Goal: Information Seeking & Learning: Check status

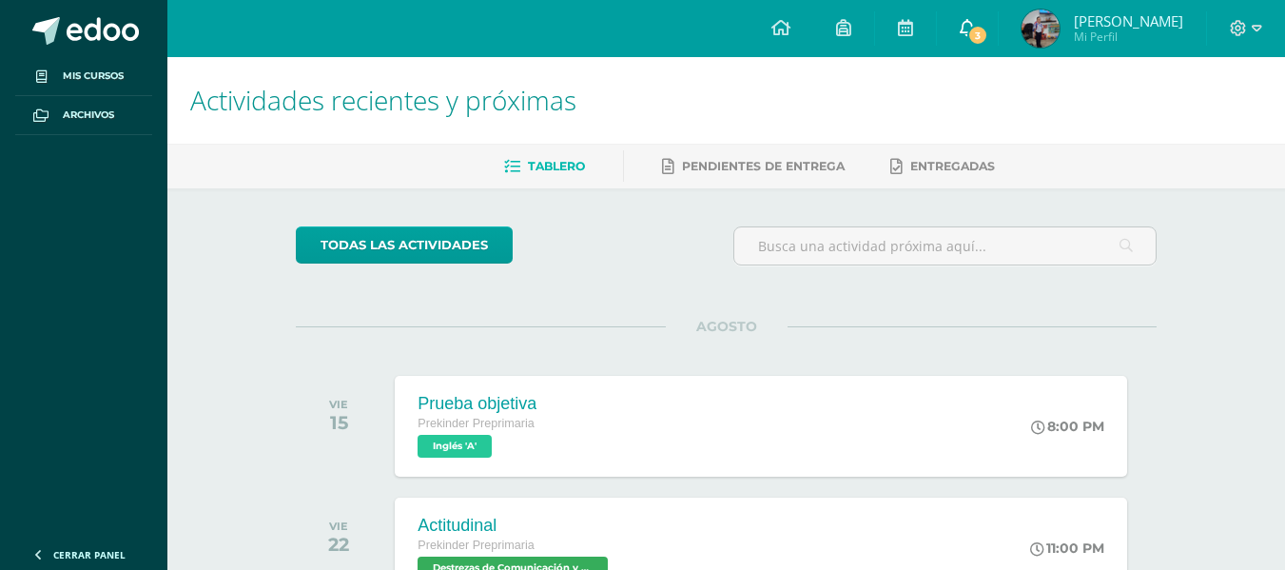
click at [973, 47] on link "3" at bounding box center [967, 28] width 61 height 57
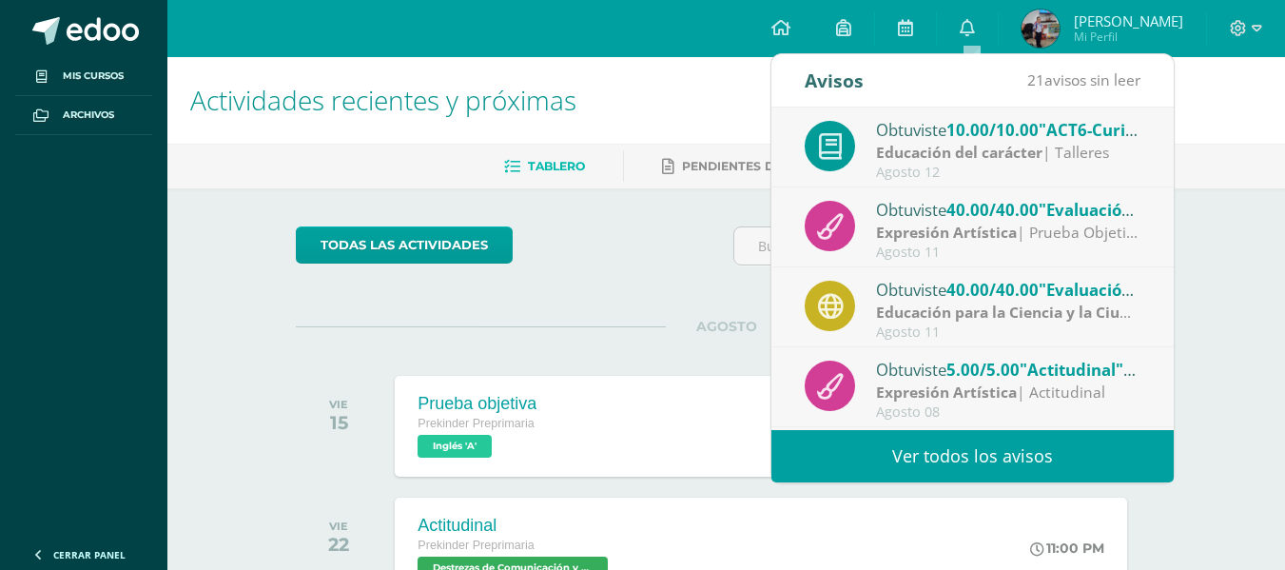
click at [1007, 450] on link "Ver todos los avisos" at bounding box center [972, 456] width 402 height 52
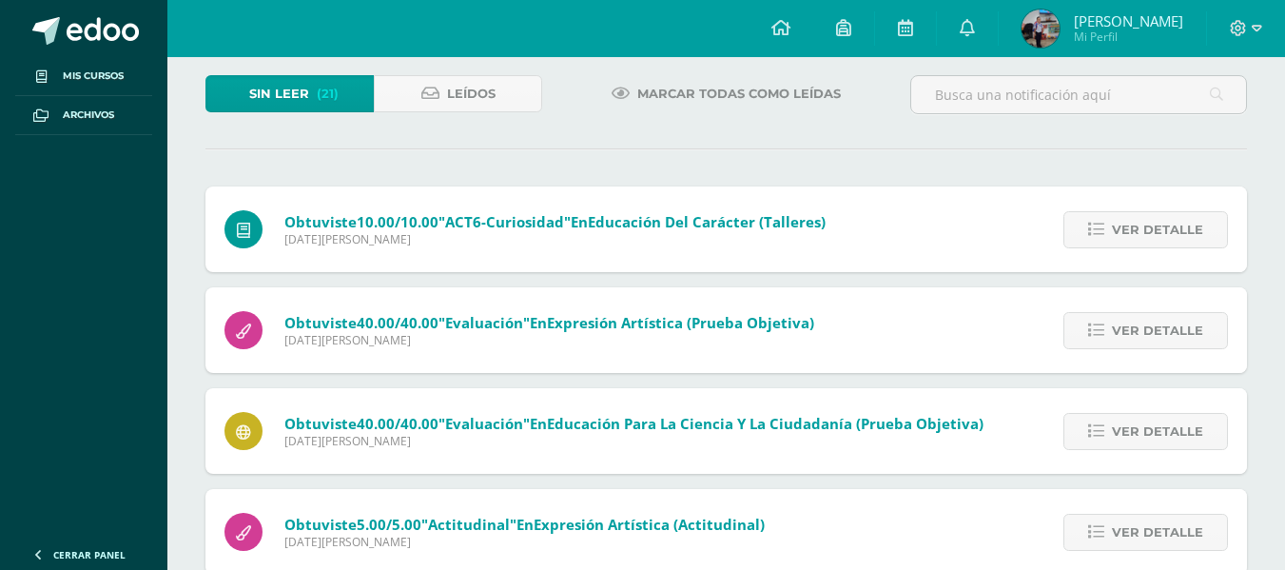
scroll to position [190, 0]
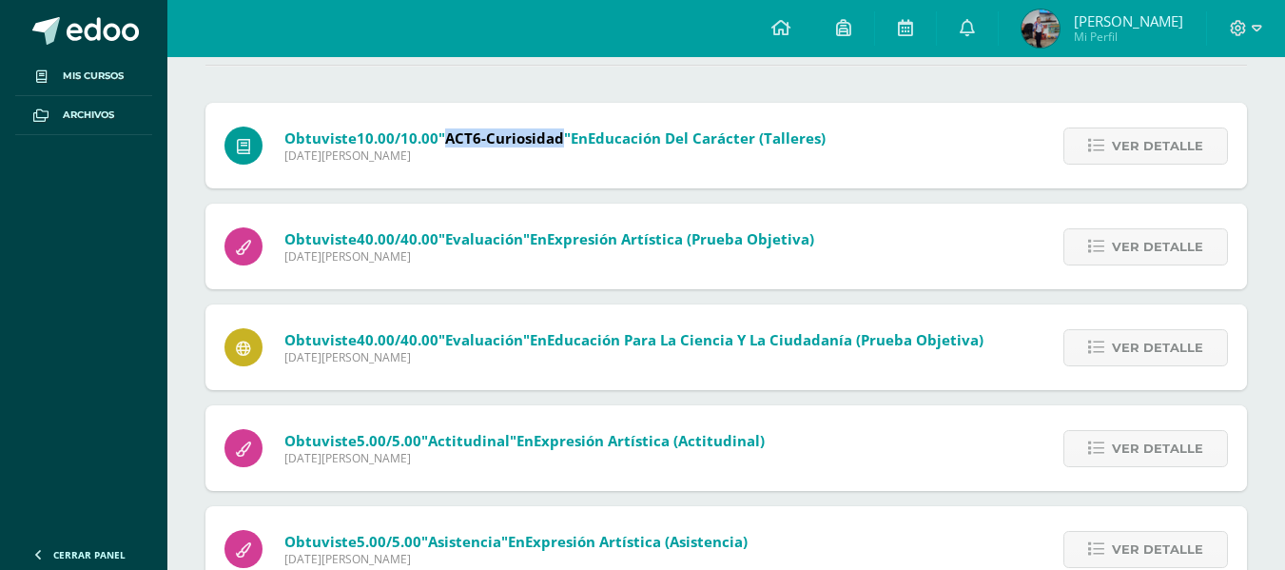
drag, startPoint x: 450, startPoint y: 139, endPoint x: 565, endPoint y: 130, distance: 115.4
click at [565, 130] on span ""ACT6-Curiosidad"" at bounding box center [504, 137] width 132 height 19
copy span "ACT6-Curiosidad"
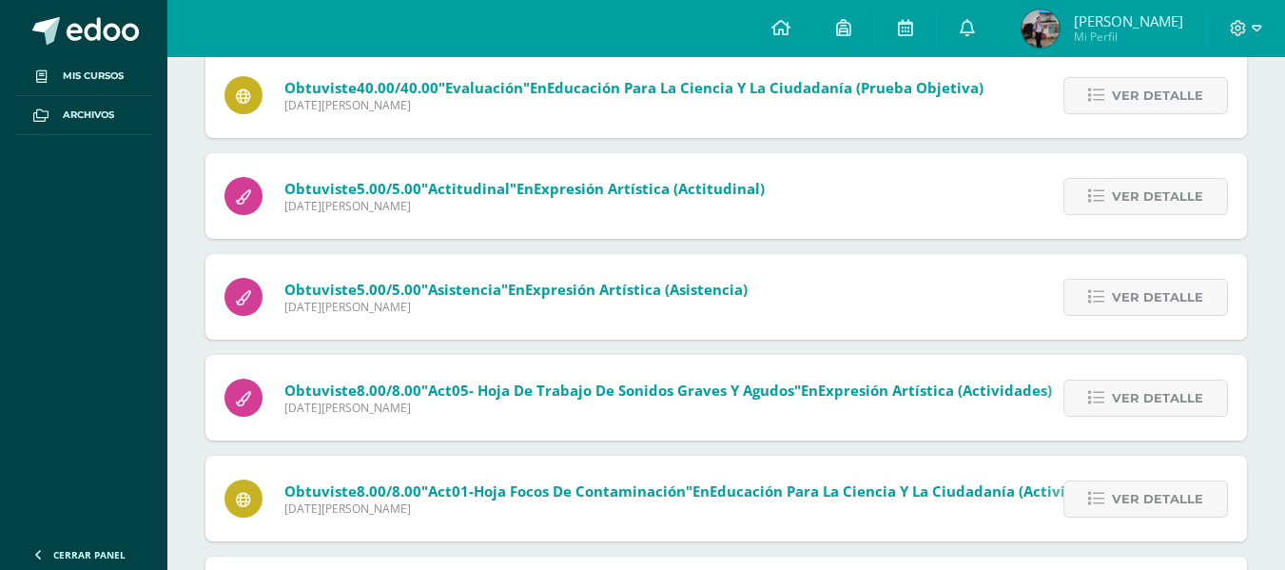
scroll to position [475, 0]
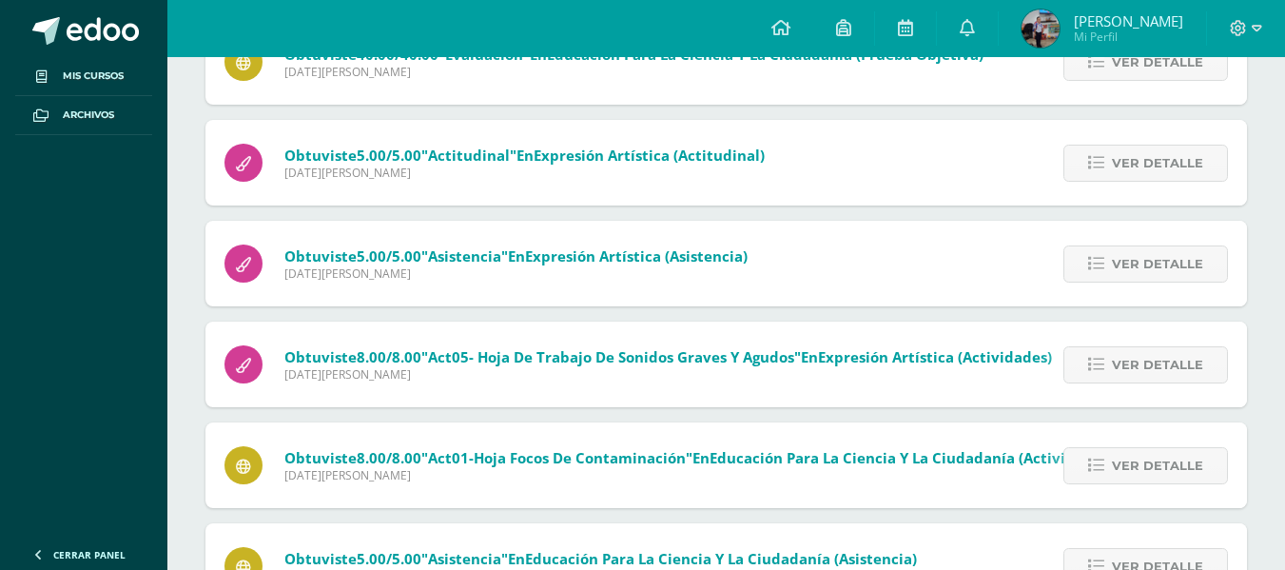
click at [1030, 32] on img at bounding box center [1040, 29] width 38 height 38
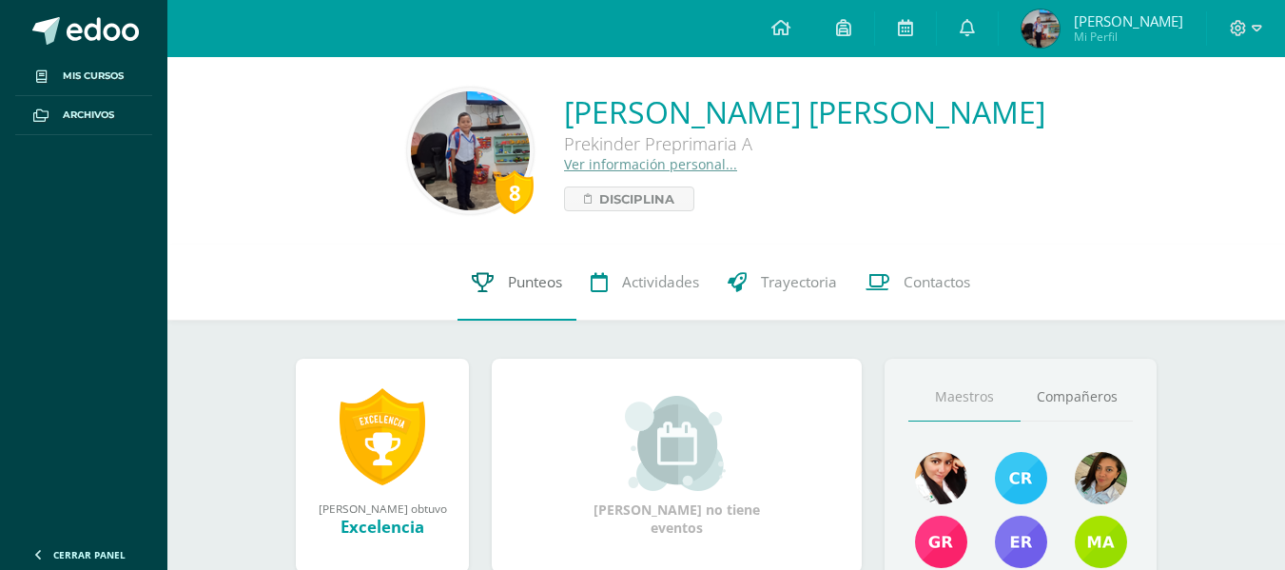
click at [533, 283] on span "Punteos" at bounding box center [535, 282] width 54 height 20
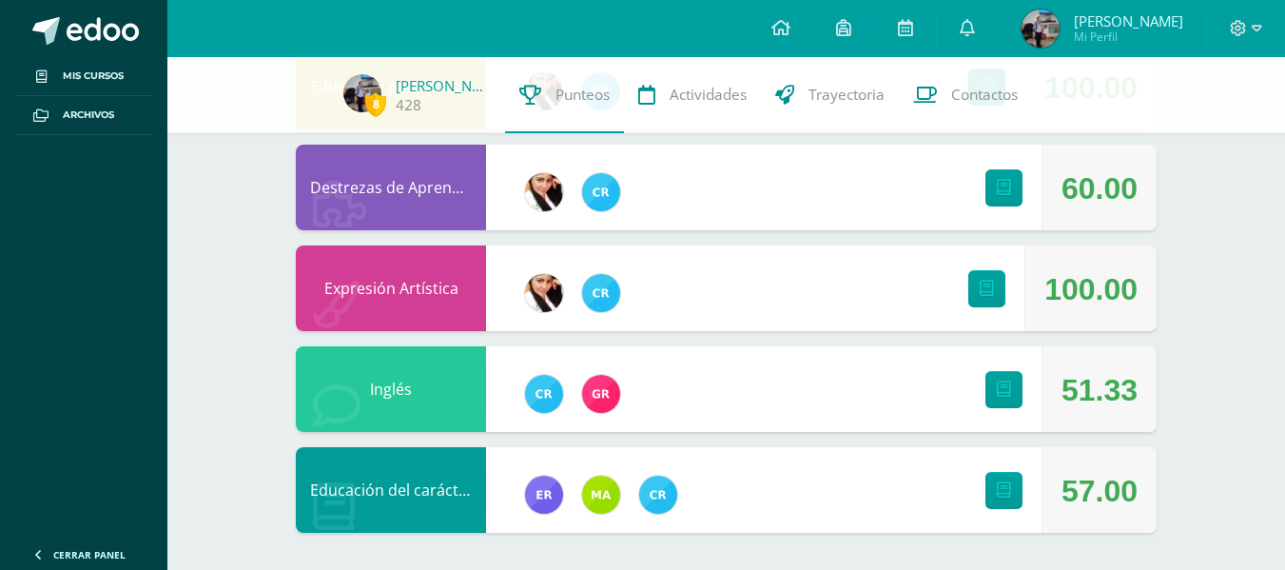
scroll to position [458, 0]
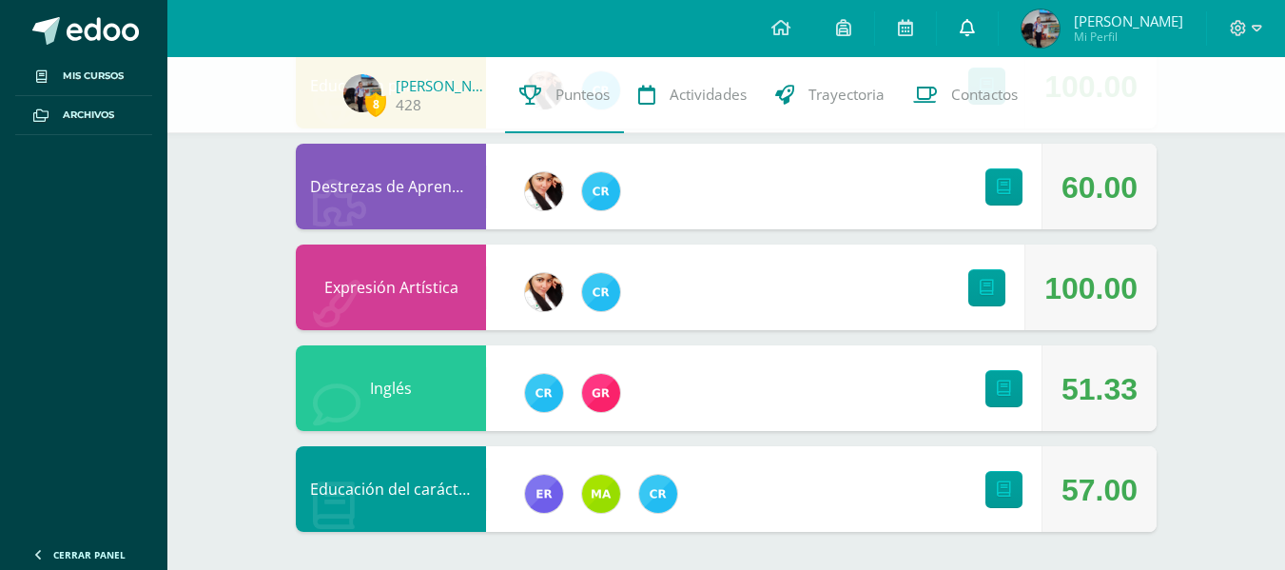
click at [975, 33] on icon at bounding box center [966, 27] width 15 height 17
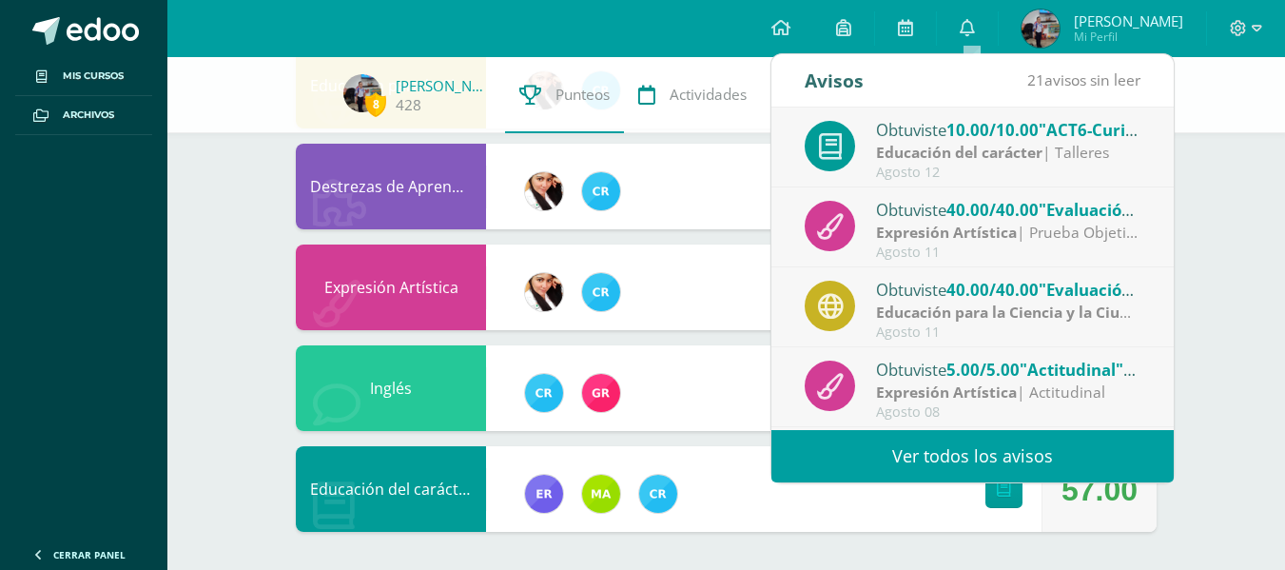
click at [955, 454] on link "Ver todos los avisos" at bounding box center [972, 456] width 402 height 52
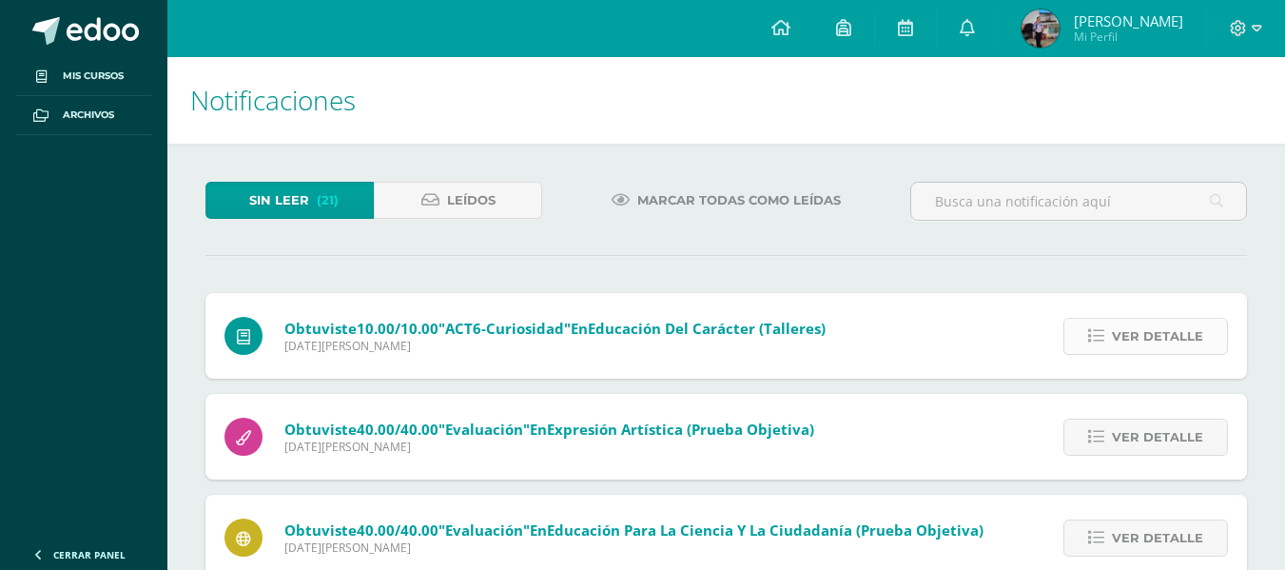
click at [1146, 342] on span "Ver detalle" at bounding box center [1157, 336] width 91 height 35
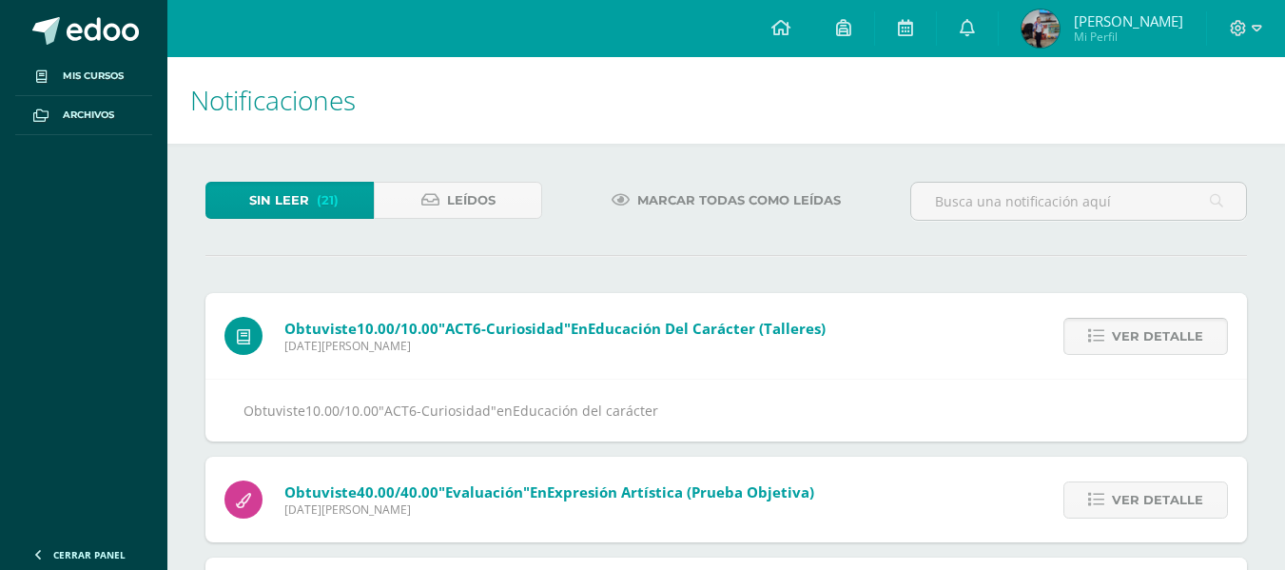
click at [1146, 342] on span "Ver detalle" at bounding box center [1157, 336] width 91 height 35
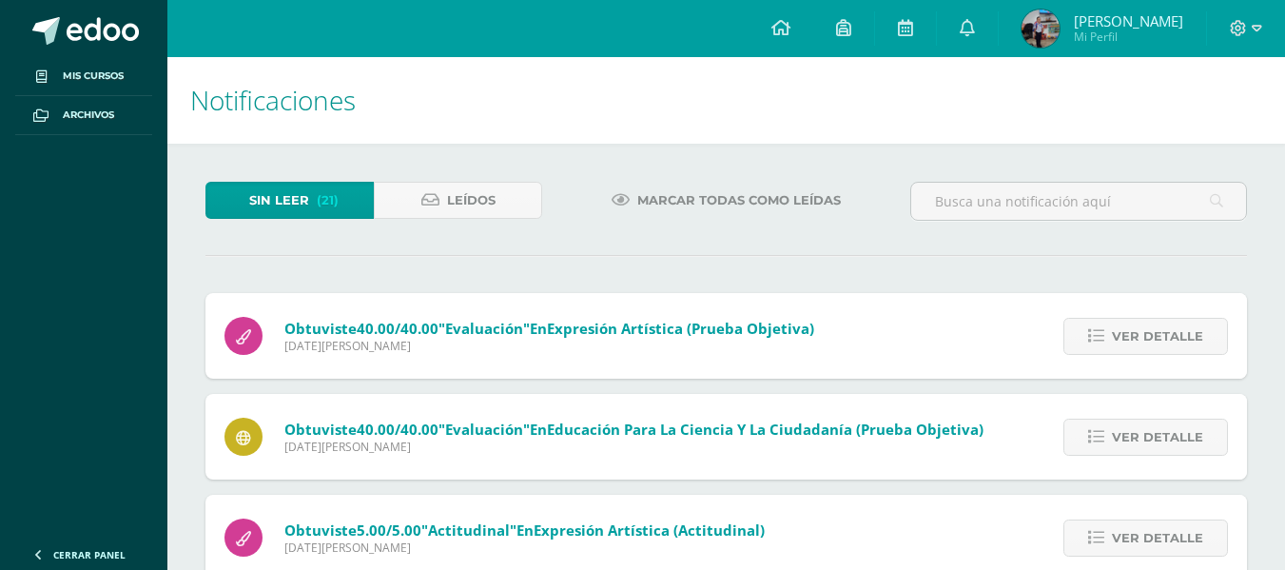
click at [1146, 342] on span "Ver detalle" at bounding box center [1157, 336] width 91 height 35
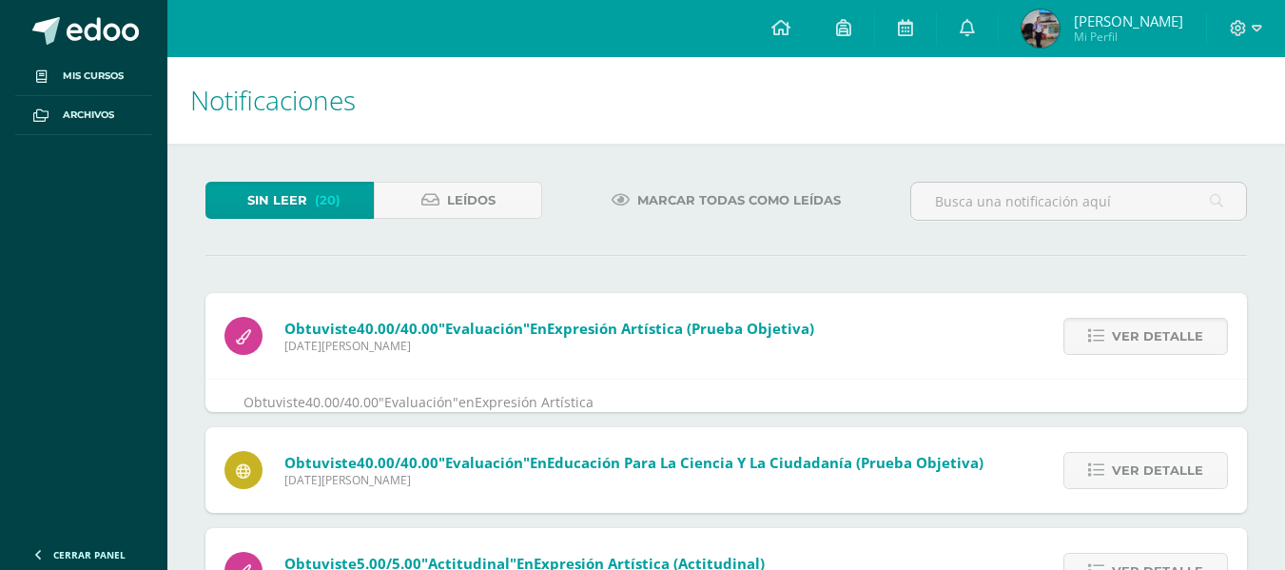
click at [1146, 342] on span "Ver detalle" at bounding box center [1157, 336] width 91 height 35
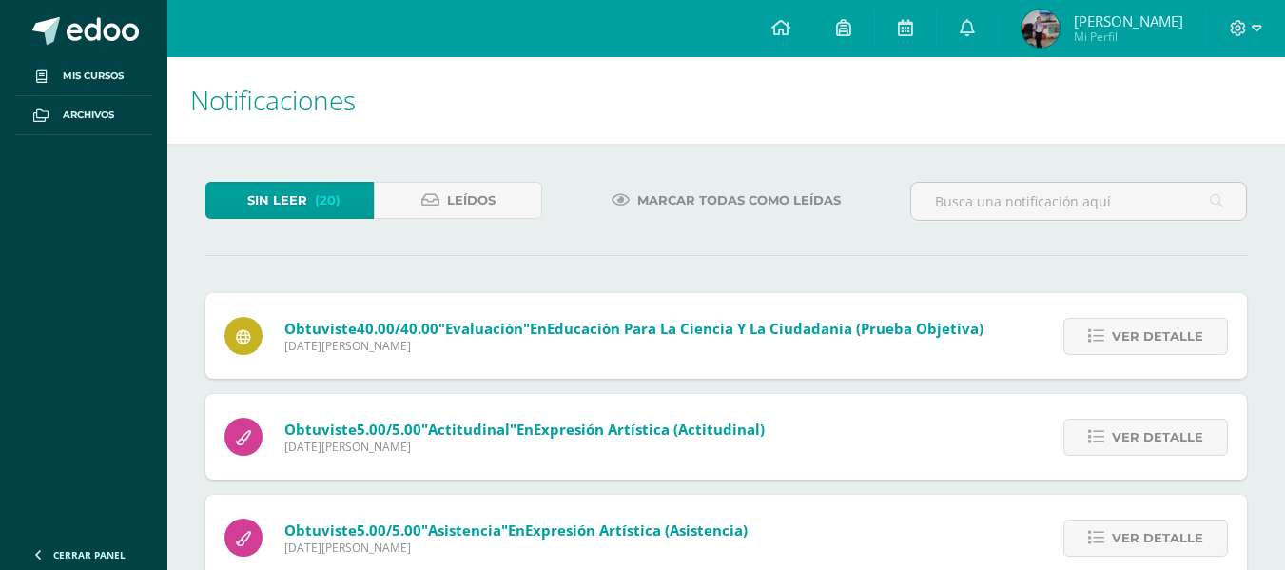
click at [1146, 342] on span "Ver detalle" at bounding box center [1157, 336] width 91 height 35
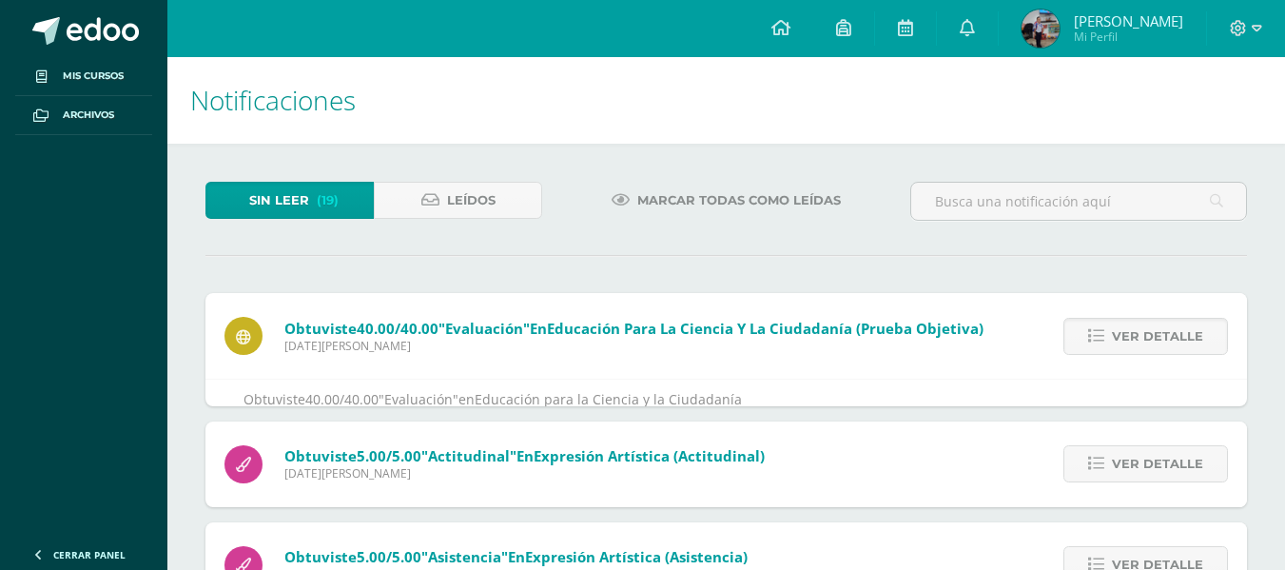
click at [1146, 342] on span "Ver detalle" at bounding box center [1157, 336] width 91 height 35
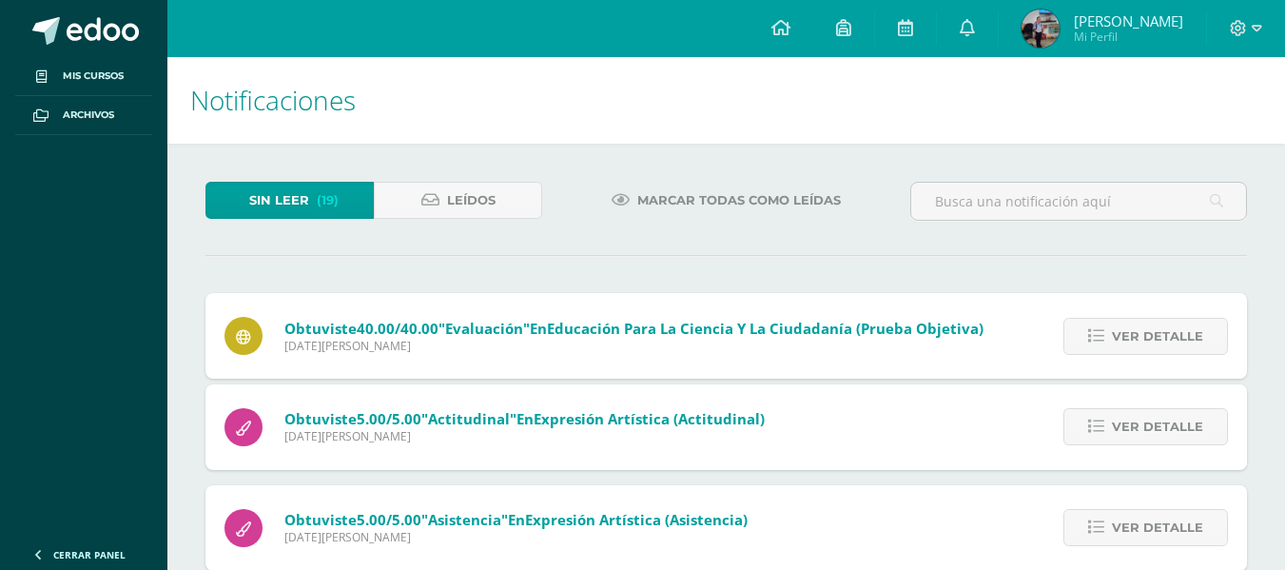
click at [1146, 342] on span "Ver detalle" at bounding box center [1157, 336] width 91 height 35
click at [1146, 409] on span "Ver detalle" at bounding box center [1157, 426] width 91 height 35
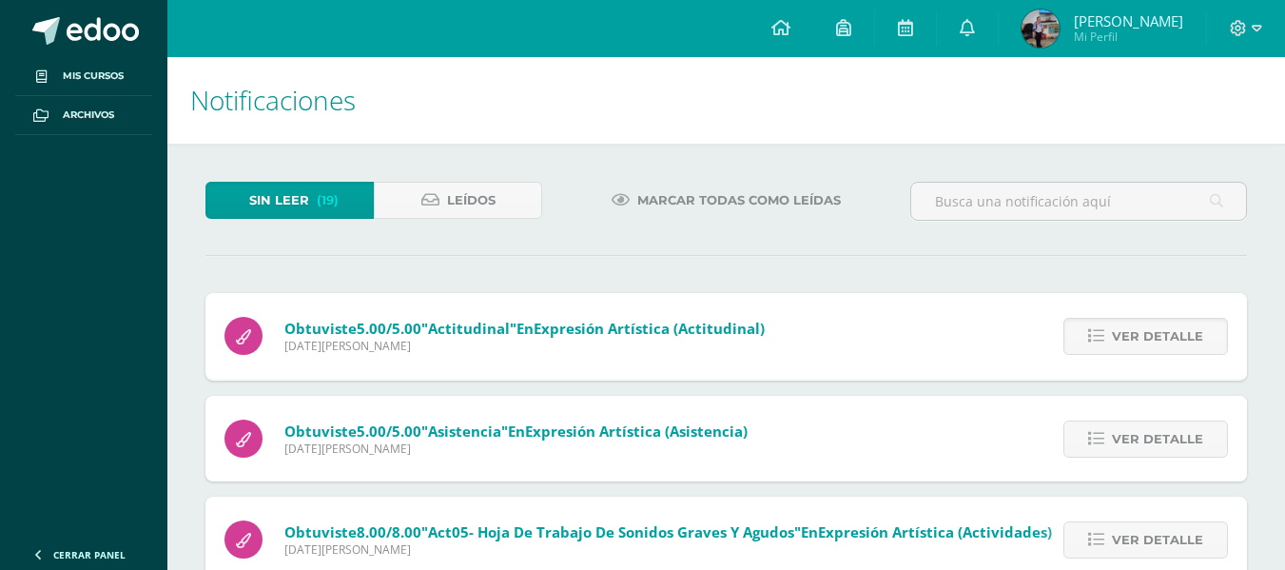
click at [1146, 342] on span "Ver detalle" at bounding box center [1157, 336] width 91 height 35
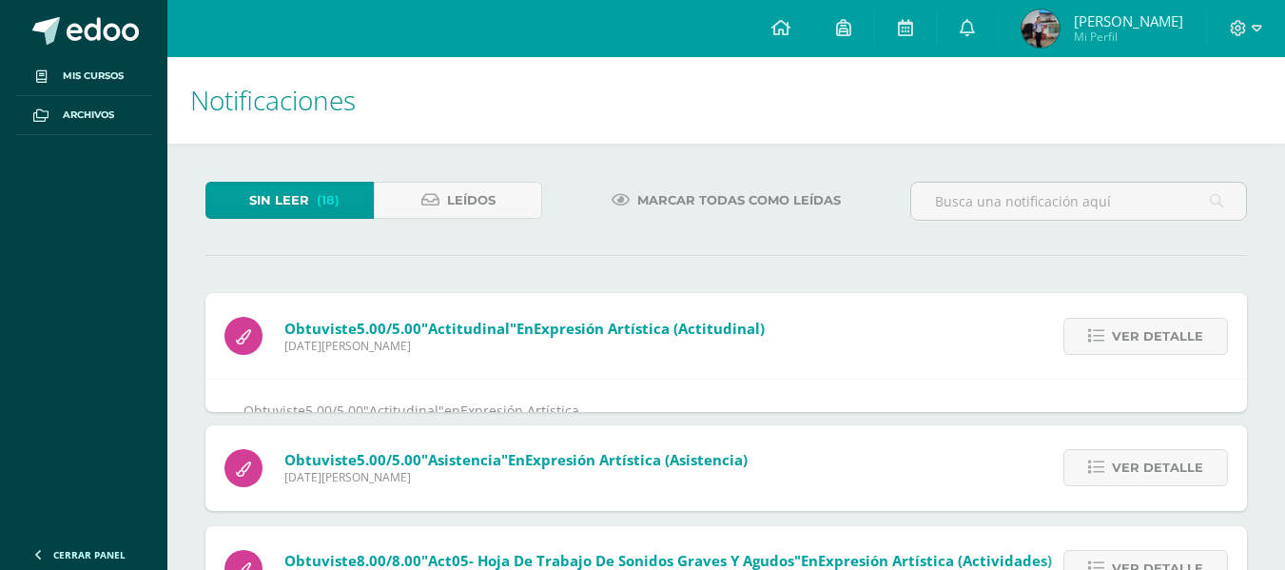
click at [1146, 342] on span "Ver detalle" at bounding box center [1157, 336] width 91 height 35
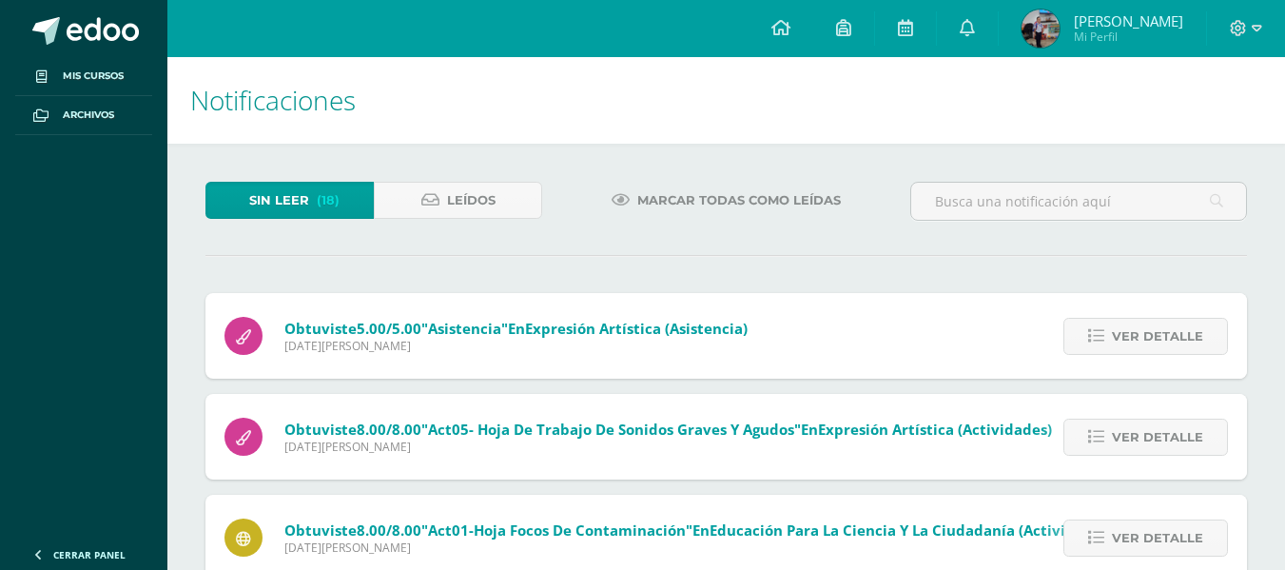
click at [1146, 342] on span "Ver detalle" at bounding box center [1157, 336] width 91 height 35
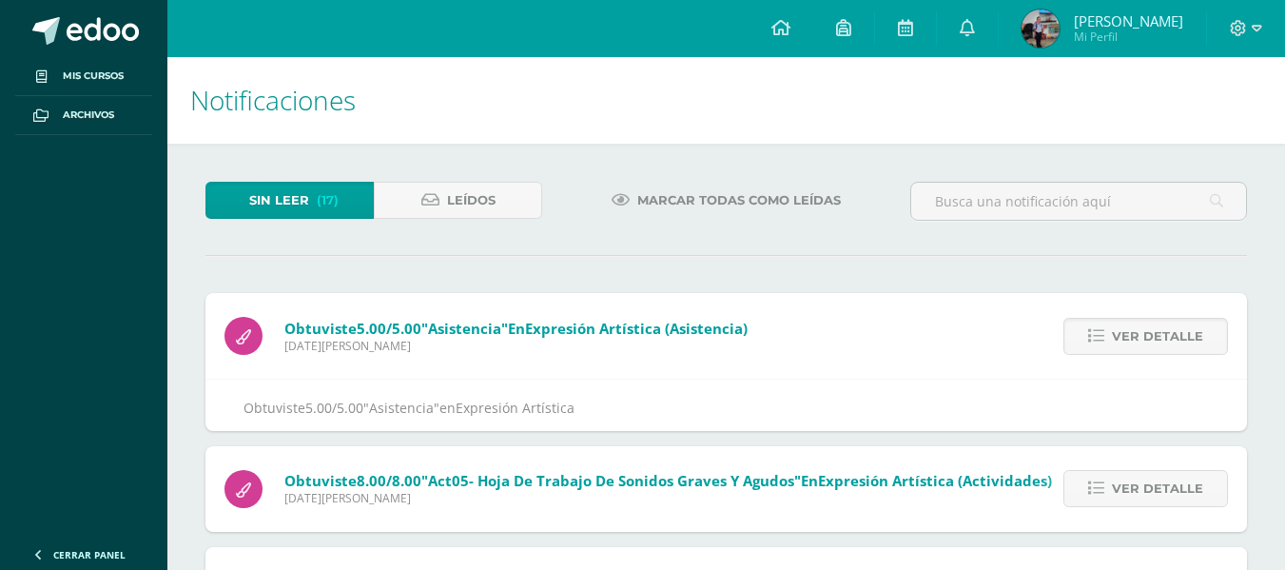
click at [1146, 342] on span "Ver detalle" at bounding box center [1157, 336] width 91 height 35
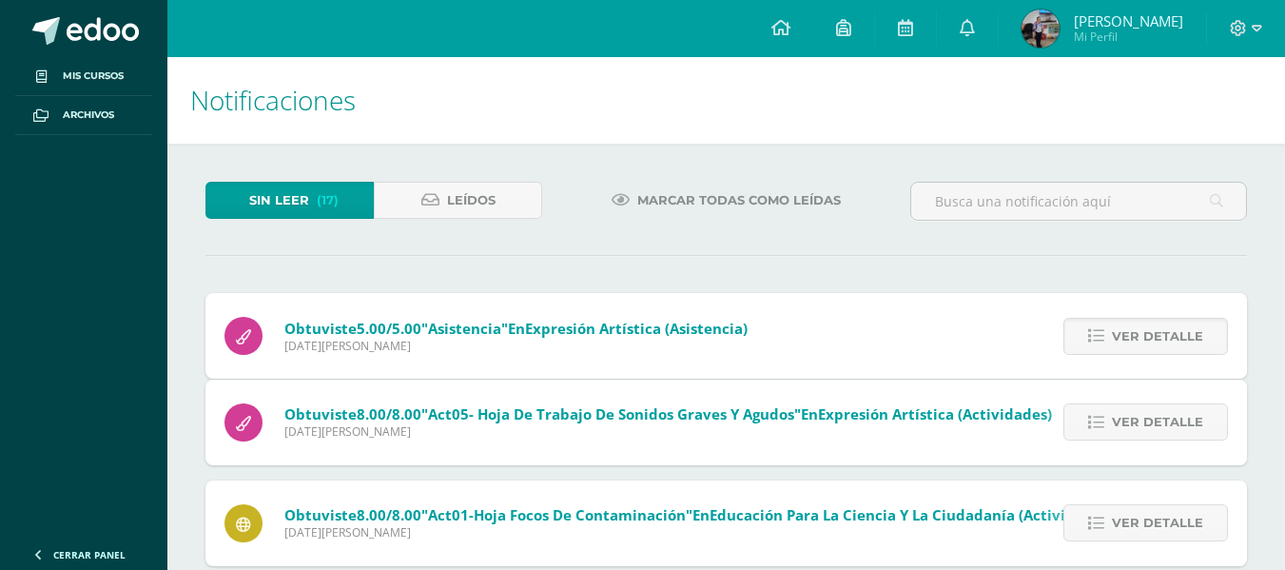
click at [1146, 404] on span "Ver detalle" at bounding box center [1157, 421] width 91 height 35
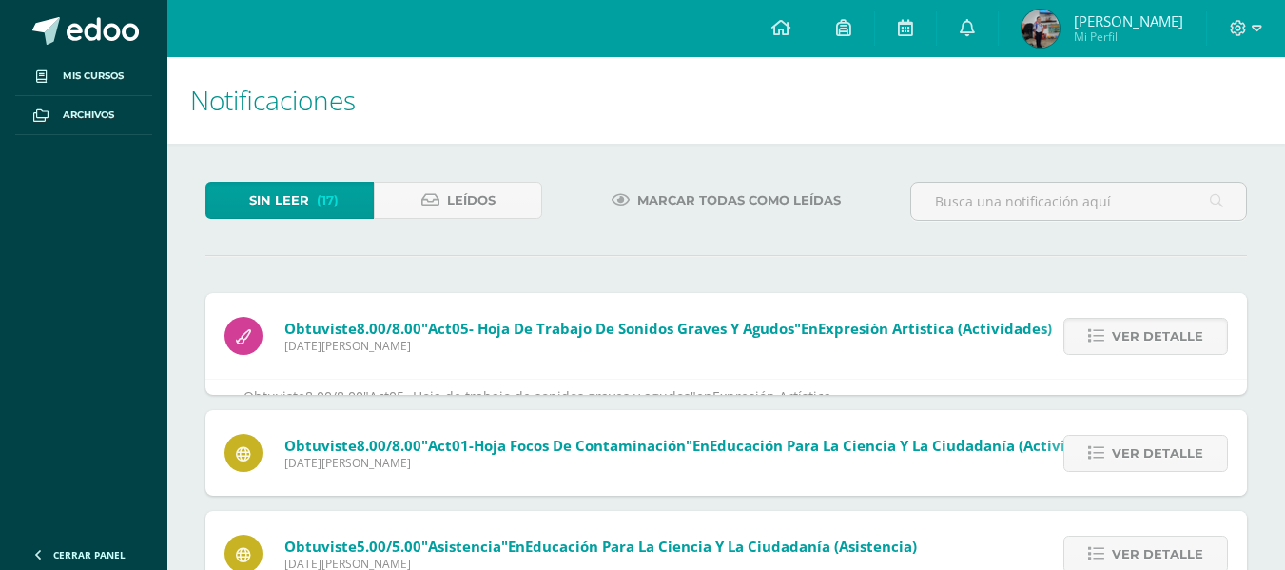
click at [1146, 342] on span "Ver detalle" at bounding box center [1157, 336] width 91 height 35
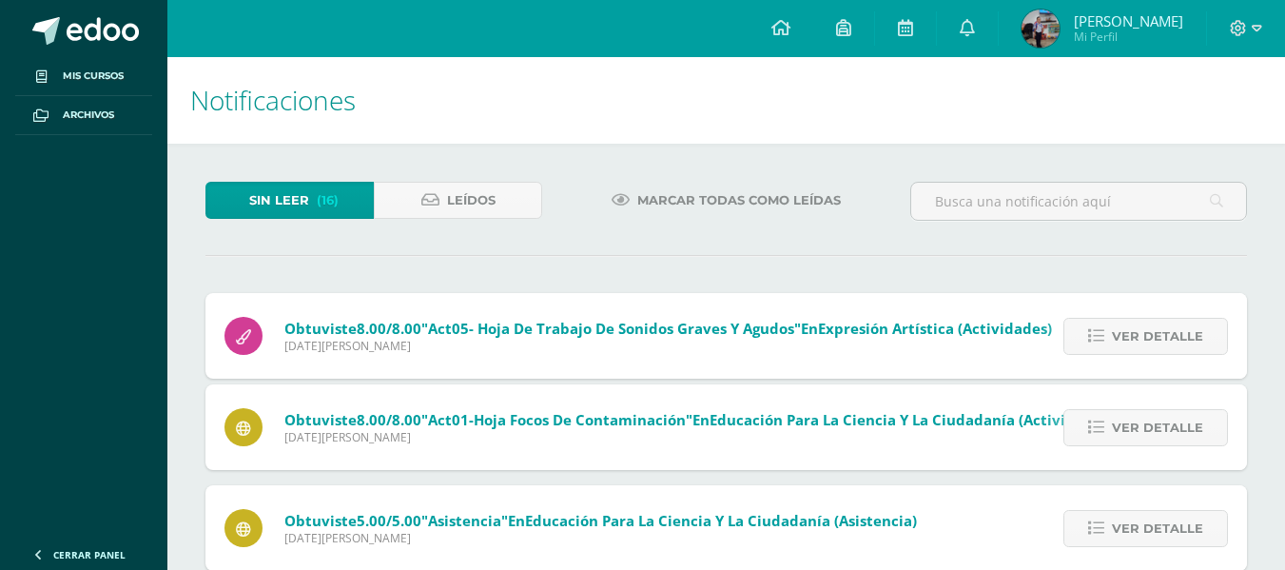
click at [1146, 342] on span "Ver detalle" at bounding box center [1157, 336] width 91 height 35
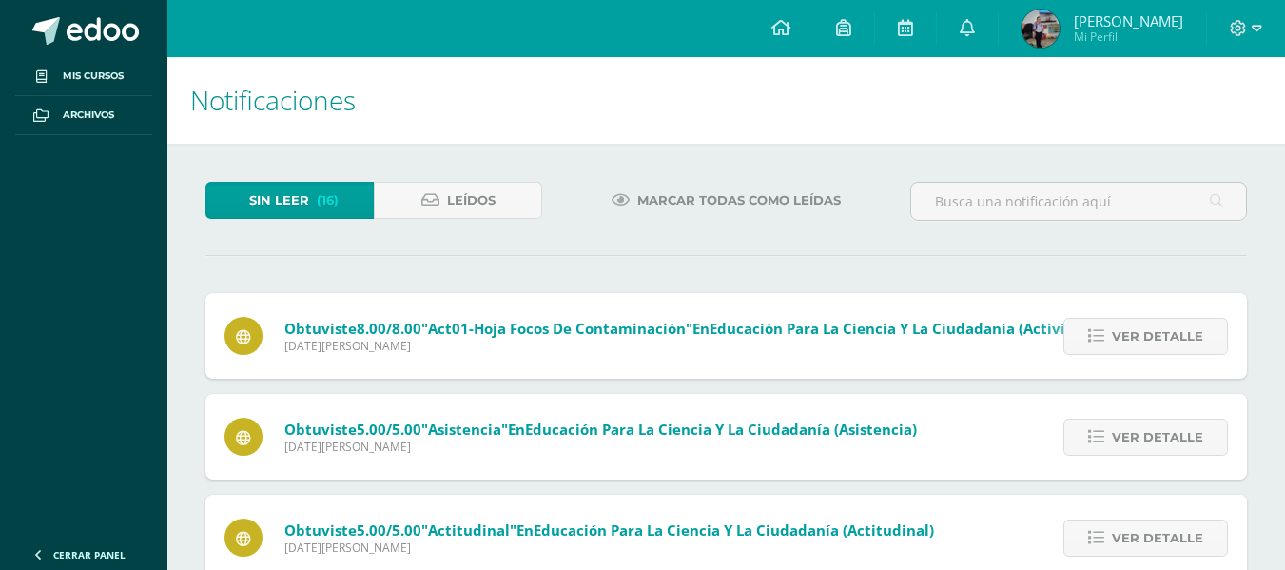
click at [1146, 342] on span "Ver detalle" at bounding box center [1157, 336] width 91 height 35
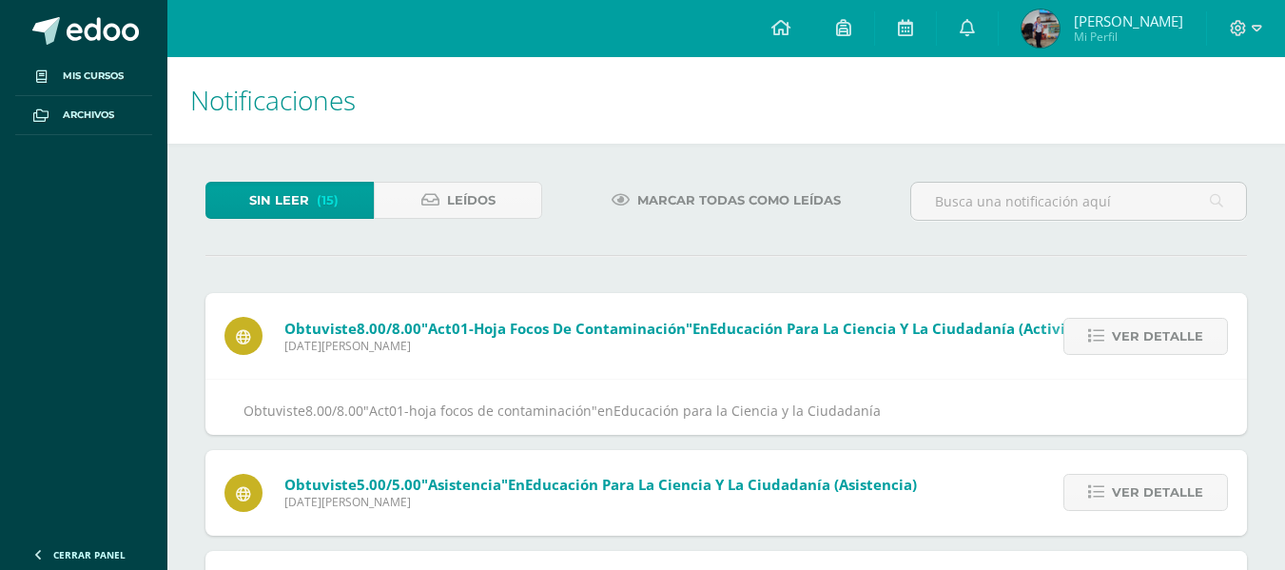
click at [1146, 342] on span "Ver detalle" at bounding box center [1157, 336] width 91 height 35
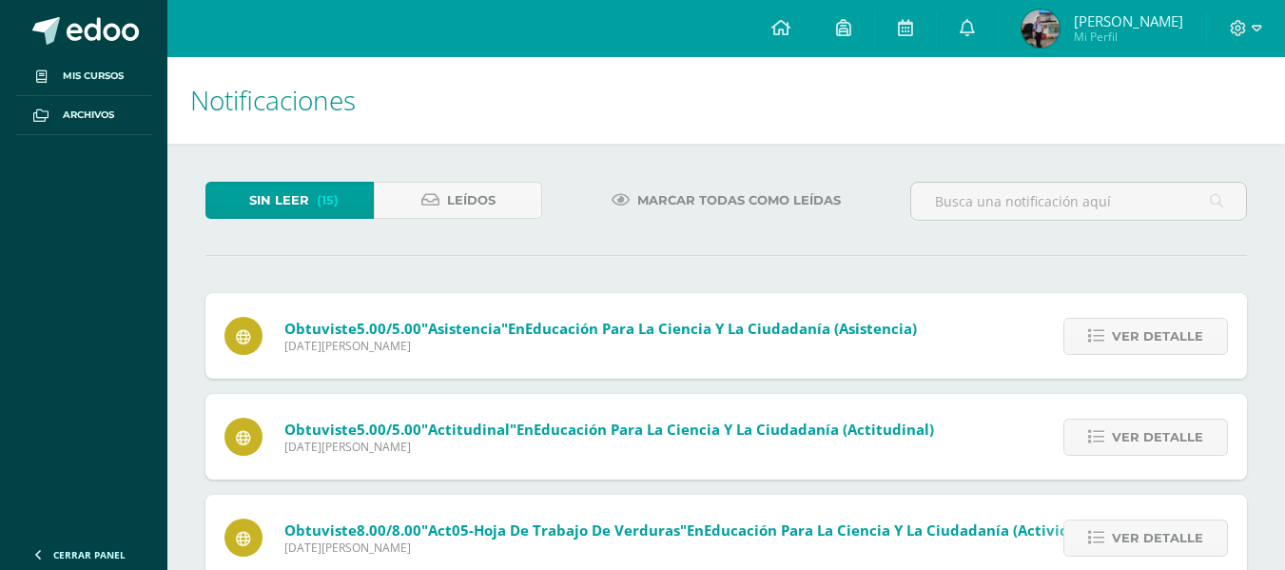
click at [1146, 342] on span "Ver detalle" at bounding box center [1157, 336] width 91 height 35
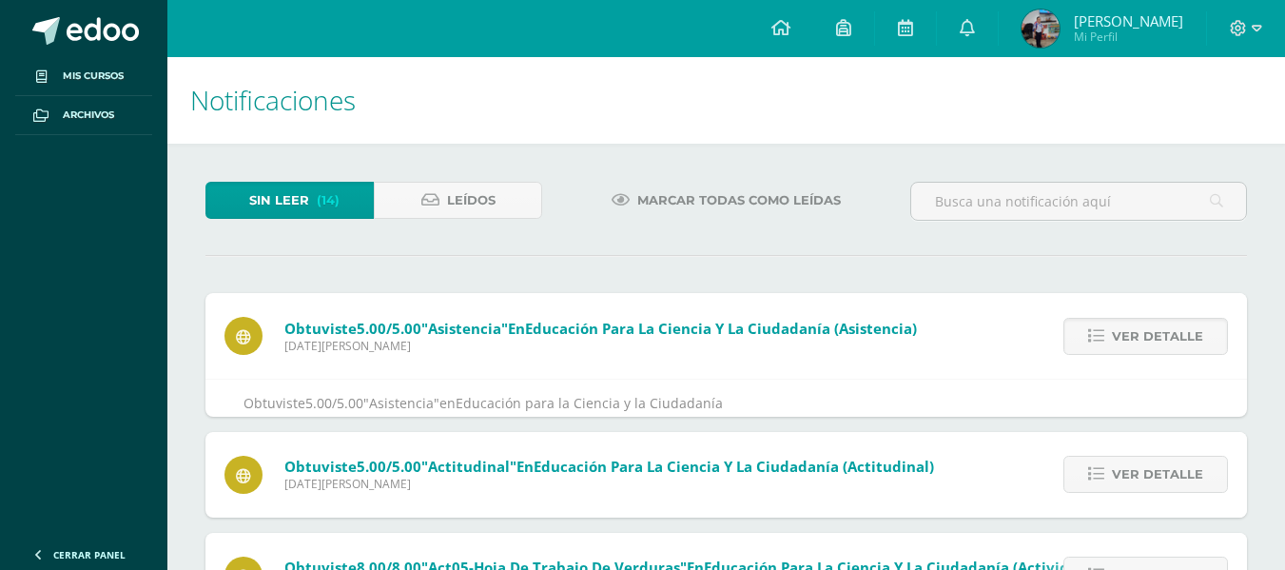
click at [1146, 342] on span "Ver detalle" at bounding box center [1157, 336] width 91 height 35
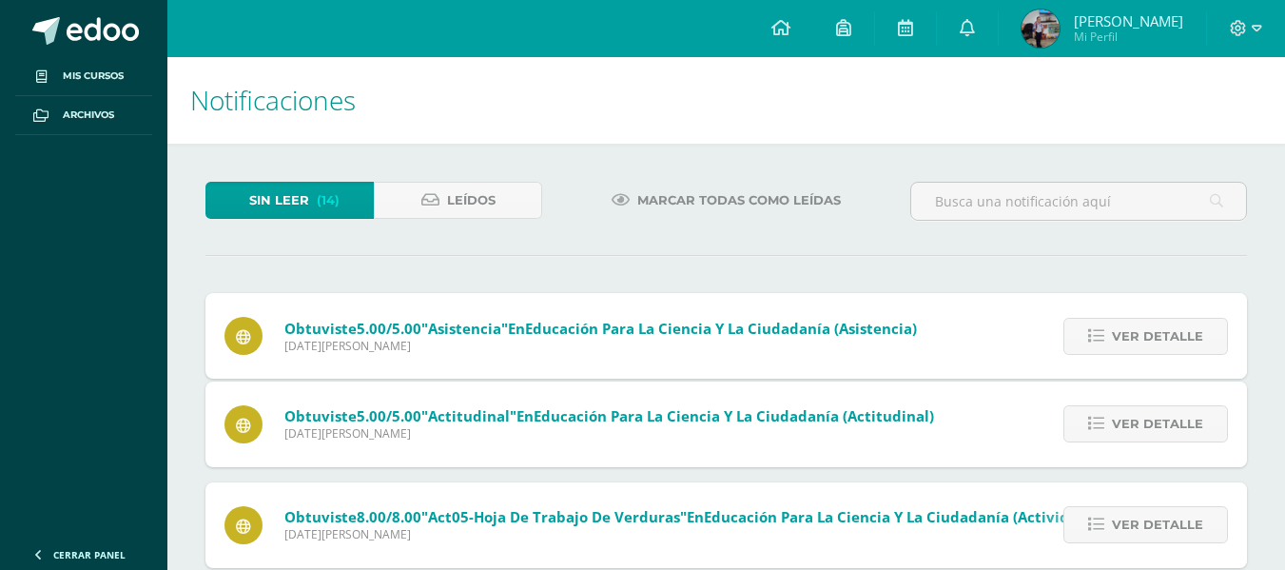
click at [1146, 342] on span "Ver detalle" at bounding box center [1157, 336] width 91 height 35
click at [1146, 406] on span "Ver detalle" at bounding box center [1157, 423] width 91 height 35
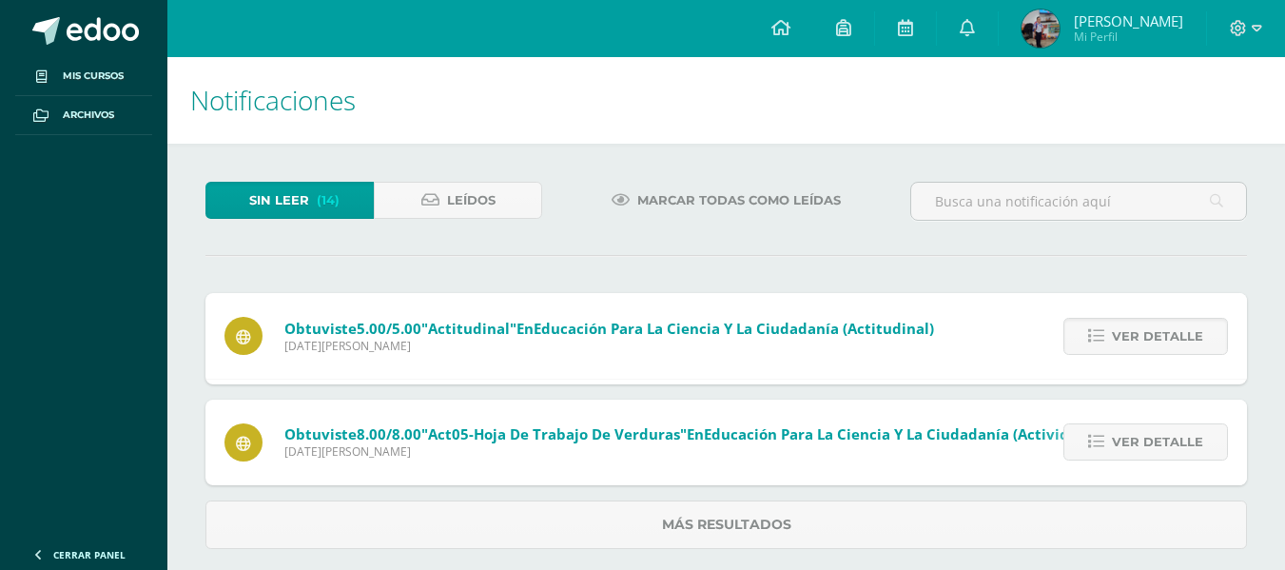
click at [1146, 342] on span "Ver detalle" at bounding box center [1157, 336] width 91 height 35
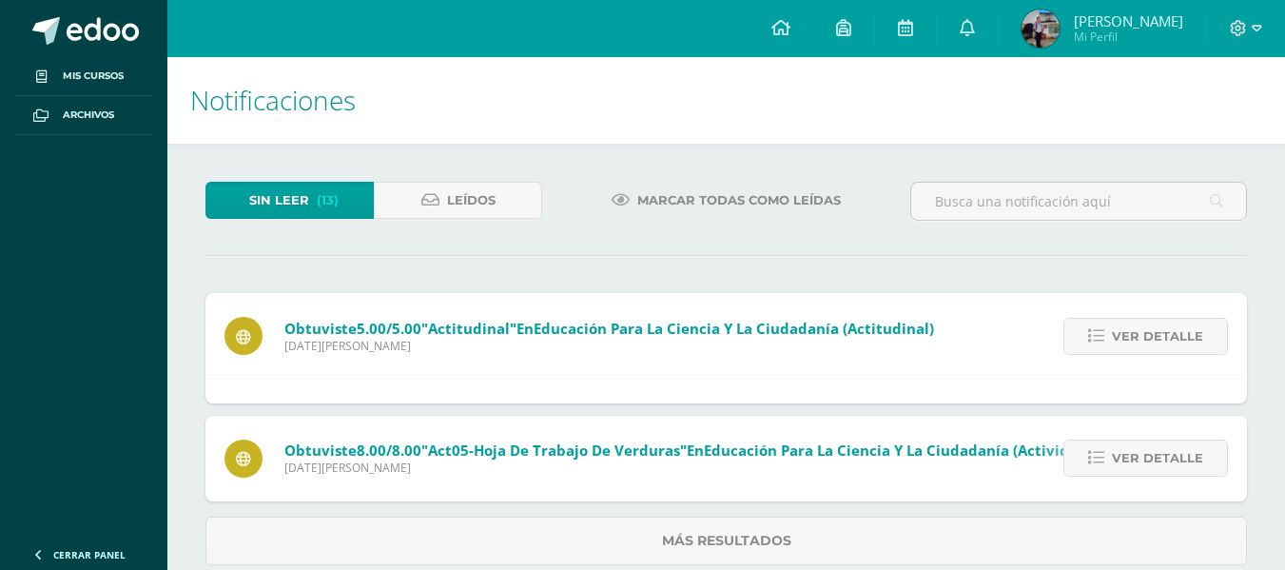
click at [1146, 342] on span "Ver detalle" at bounding box center [1157, 336] width 91 height 35
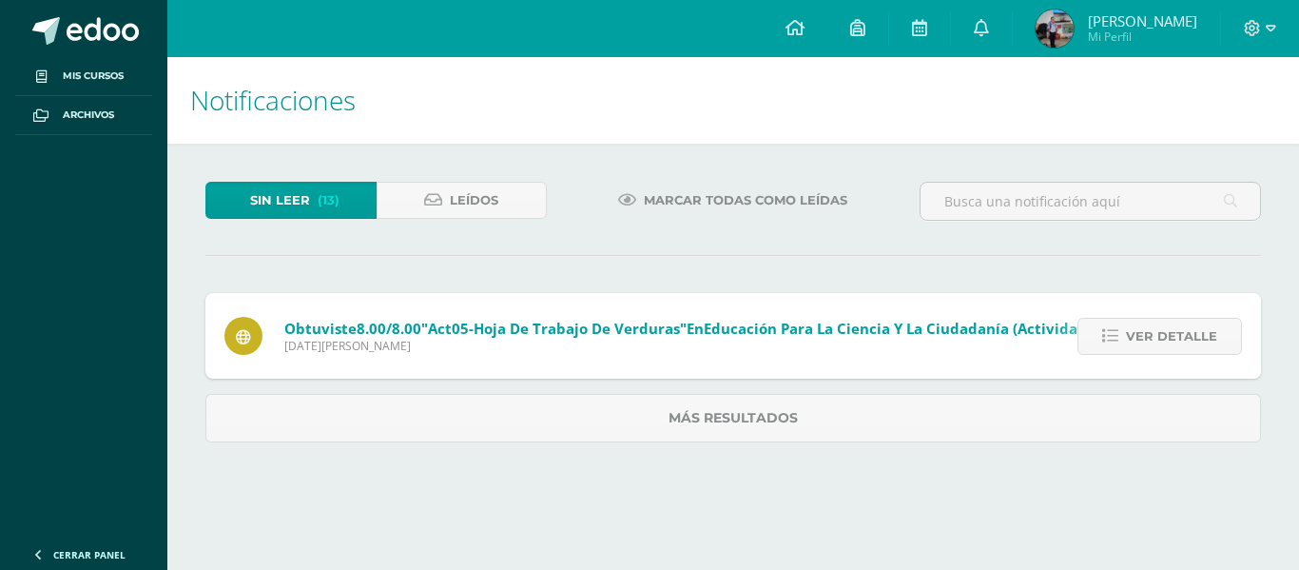
click at [1146, 342] on span "Ver detalle" at bounding box center [1171, 336] width 91 height 35
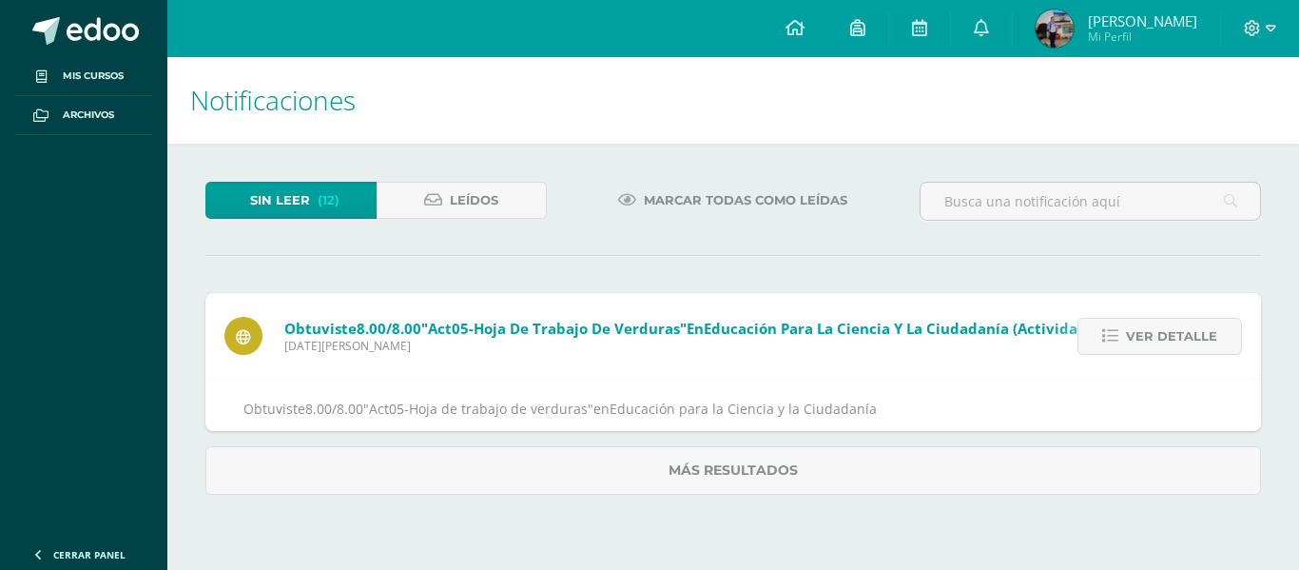
click at [1146, 342] on span "Ver detalle" at bounding box center [1171, 336] width 91 height 35
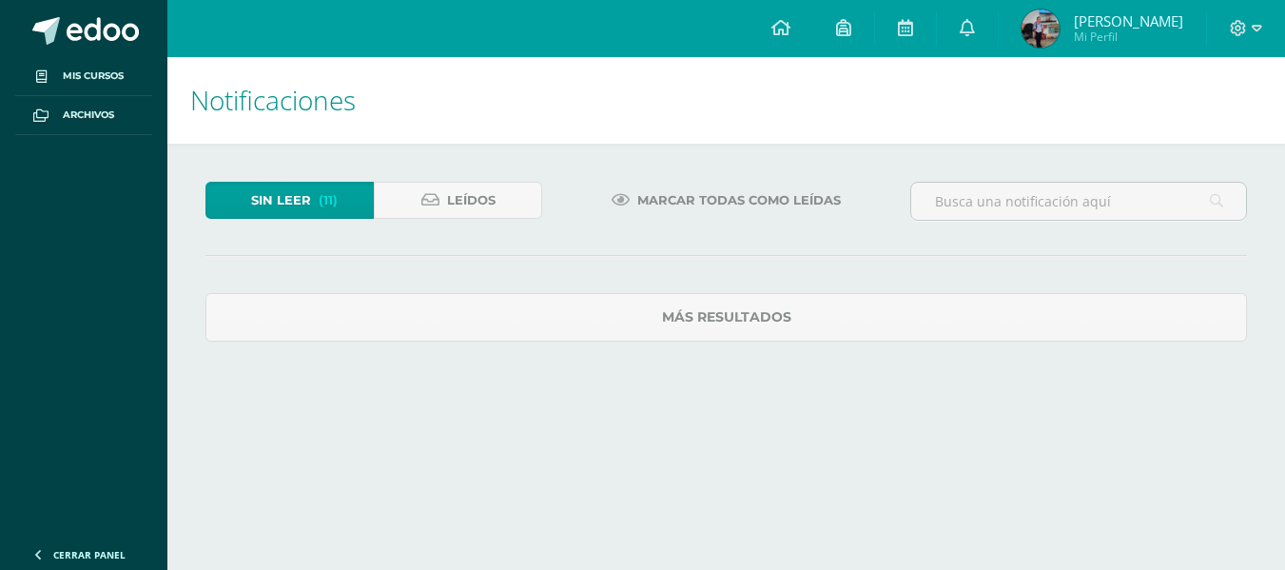
click at [1146, 342] on div "Sin leer (11) Leídos Marcar todas como leídas Más resultados No hay nuevas noti…" at bounding box center [725, 504] width 1117 height 720
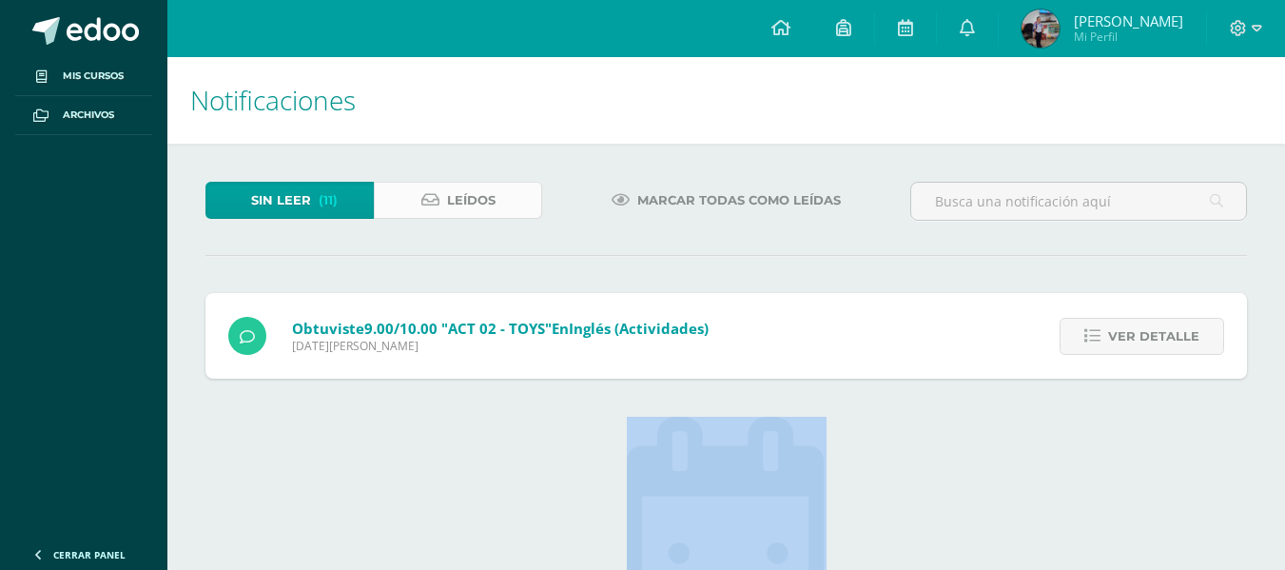
click at [459, 198] on span "Leídos" at bounding box center [471, 200] width 48 height 35
click at [319, 202] on span "(11)" at bounding box center [328, 200] width 19 height 35
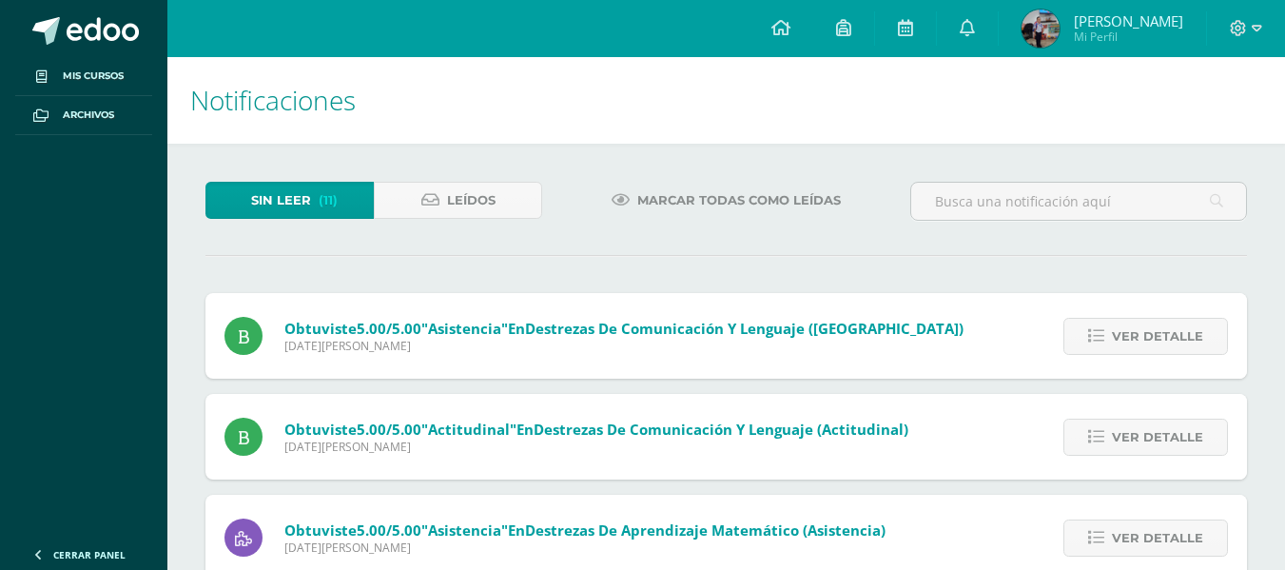
click at [319, 202] on span "(11)" at bounding box center [328, 200] width 19 height 35
click at [1189, 337] on span "Ver detalle" at bounding box center [1157, 336] width 91 height 35
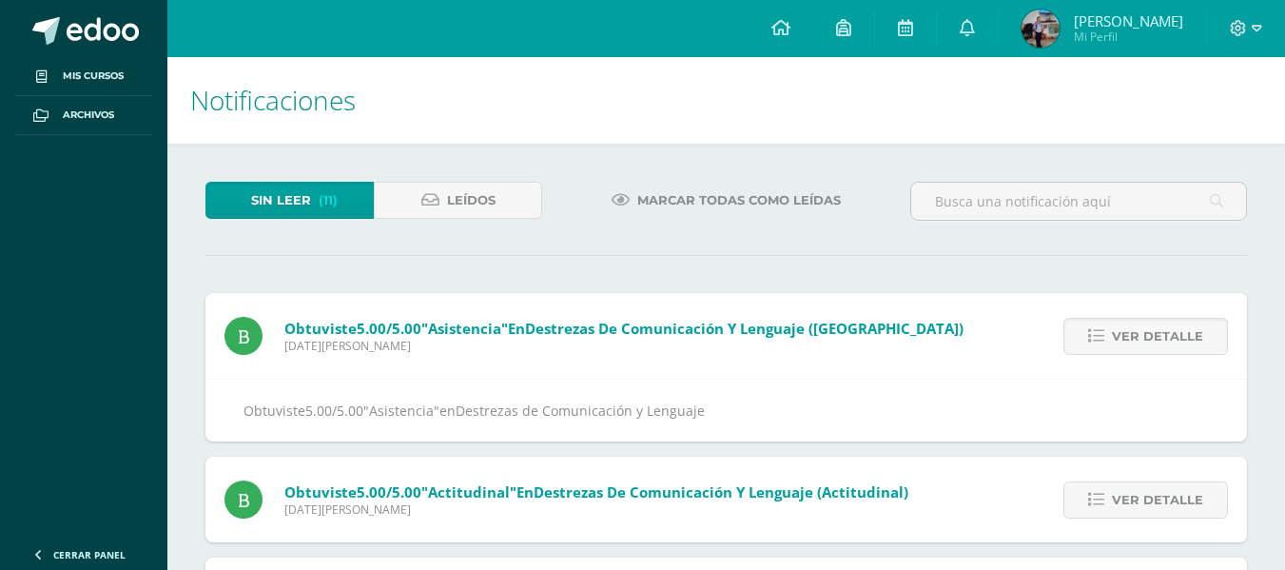
click at [1189, 337] on span "Ver detalle" at bounding box center [1157, 336] width 91 height 35
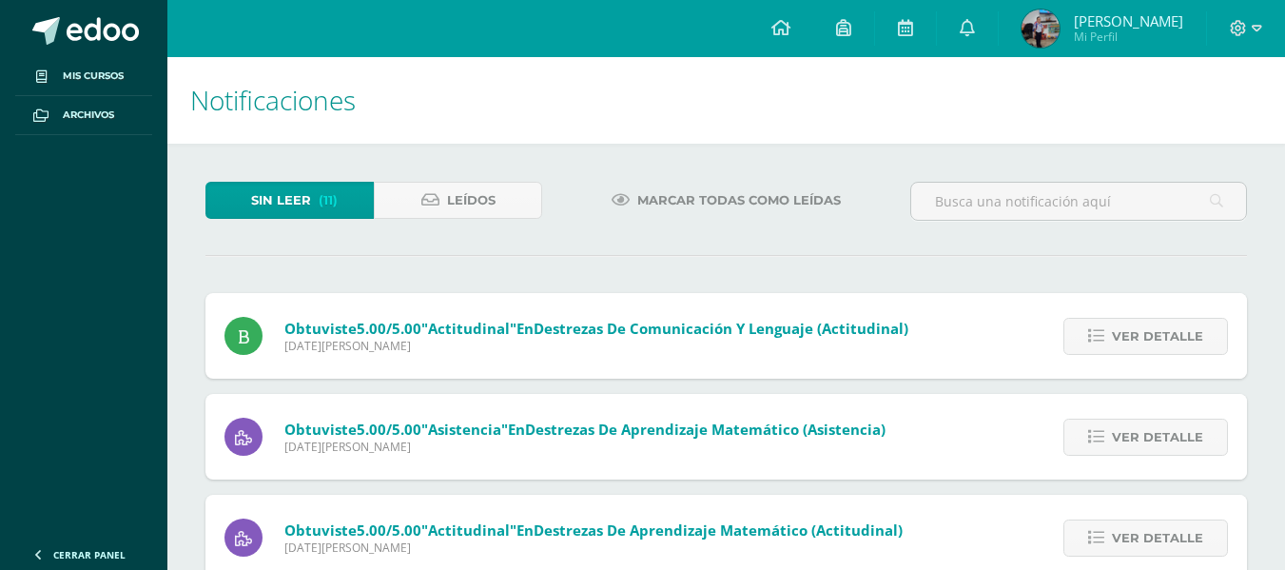
click at [1189, 337] on span "Ver detalle" at bounding box center [1157, 336] width 91 height 35
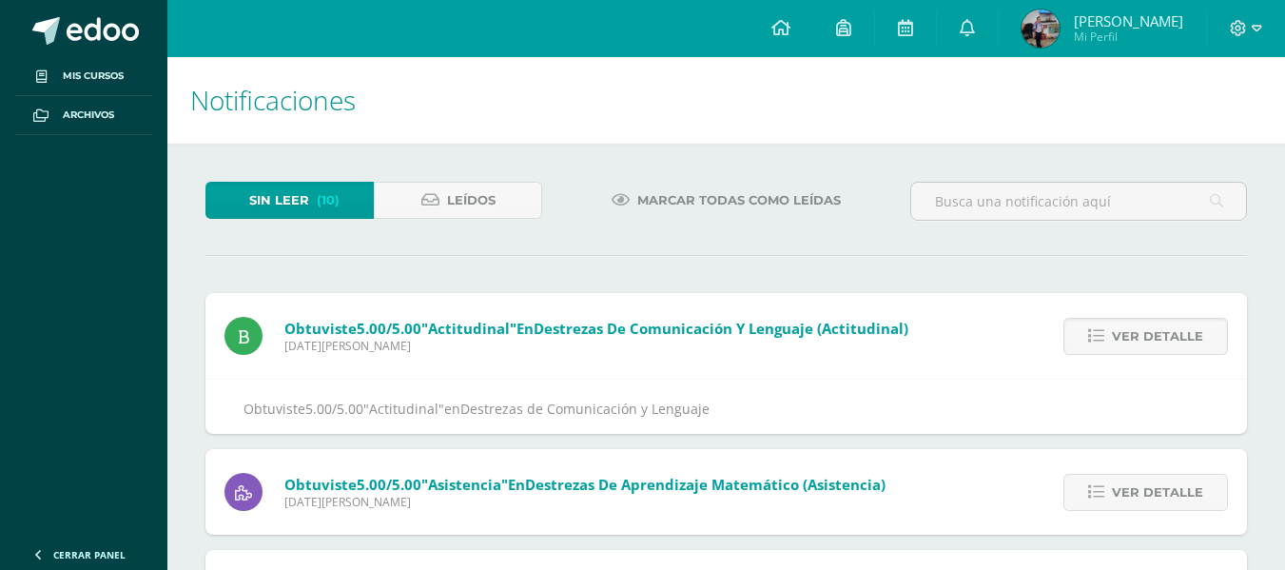
click at [1189, 337] on span "Ver detalle" at bounding box center [1157, 336] width 91 height 35
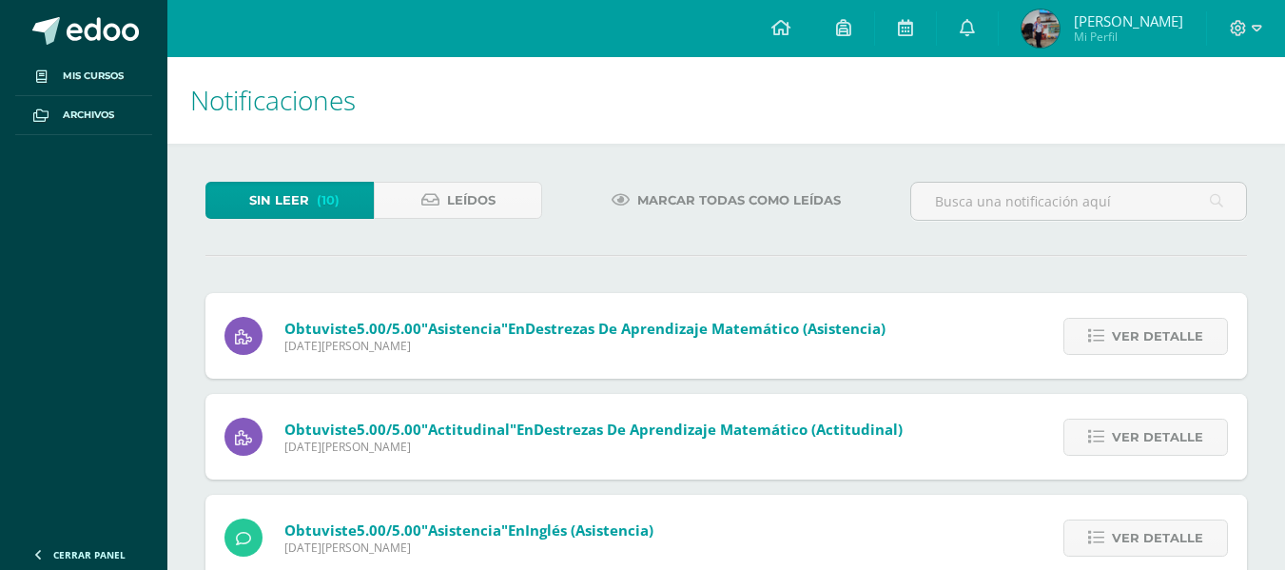
click at [1189, 337] on span "Ver detalle" at bounding box center [1157, 336] width 91 height 35
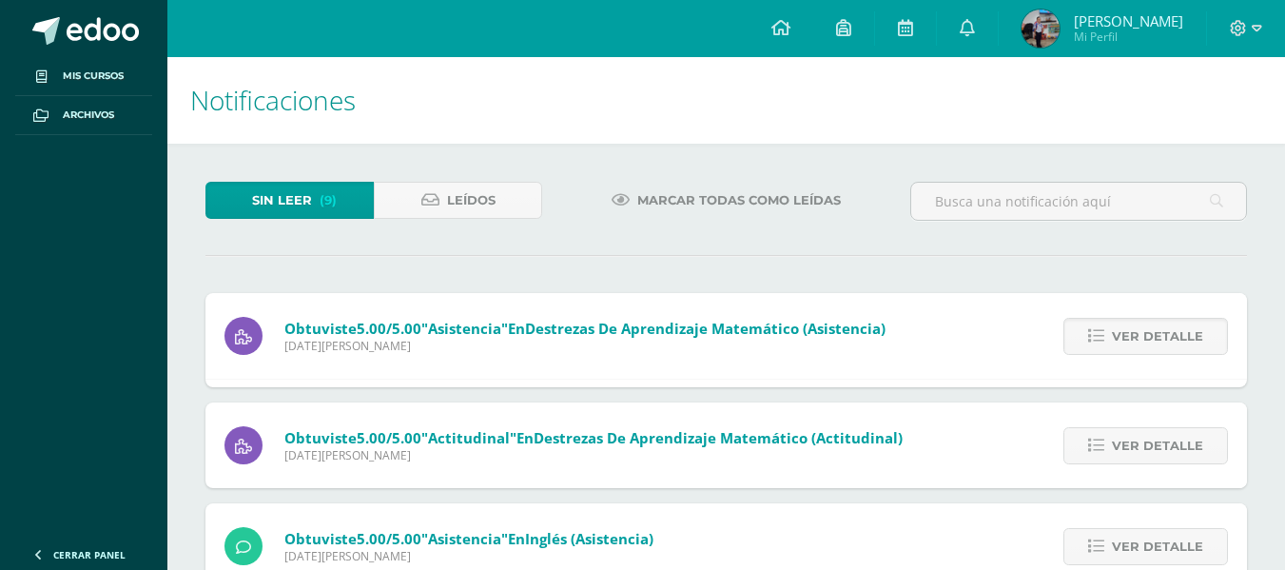
click at [1189, 337] on span "Ver detalle" at bounding box center [1157, 336] width 91 height 35
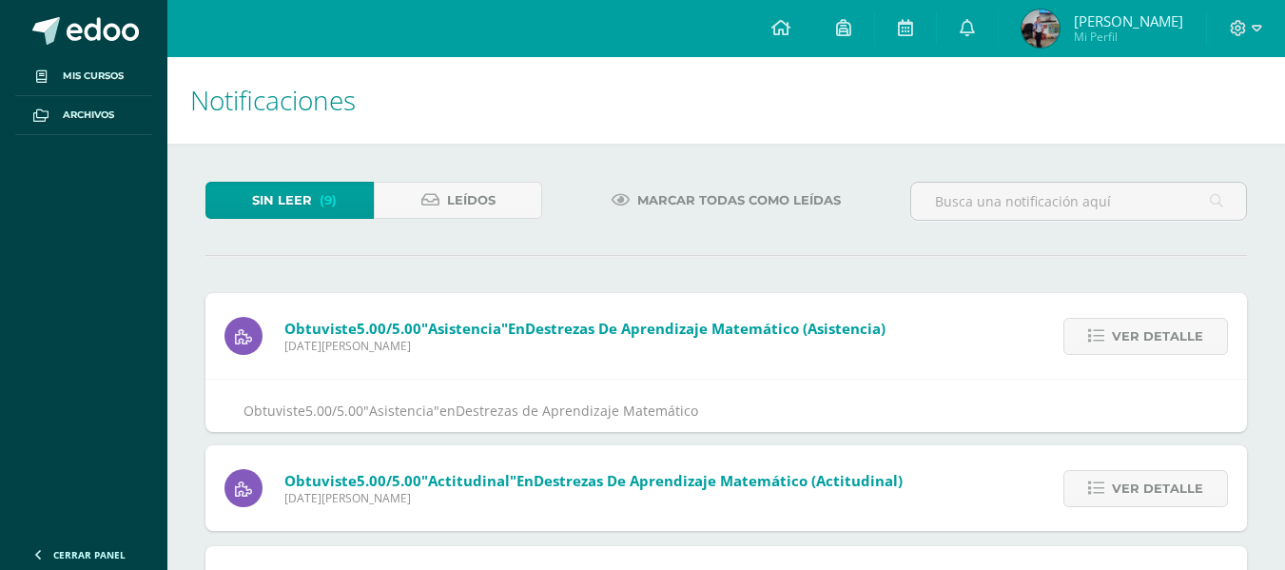
click at [1189, 337] on span "Ver detalle" at bounding box center [1157, 336] width 91 height 35
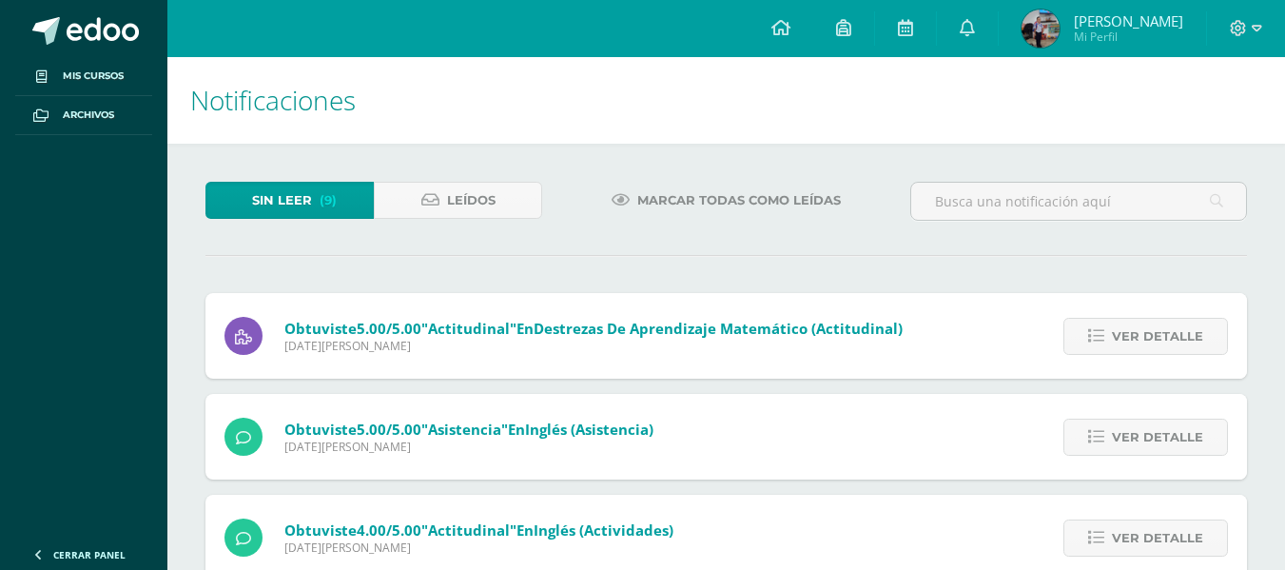
click at [1189, 337] on span "Ver detalle" at bounding box center [1157, 336] width 91 height 35
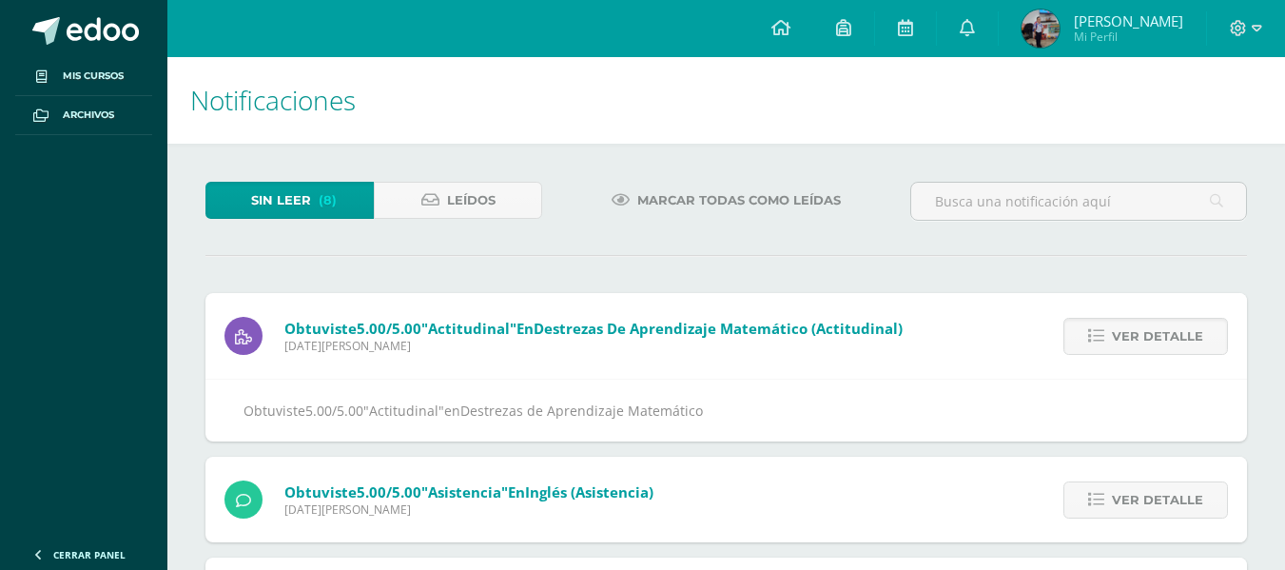
click at [1189, 337] on span "Ver detalle" at bounding box center [1157, 336] width 91 height 35
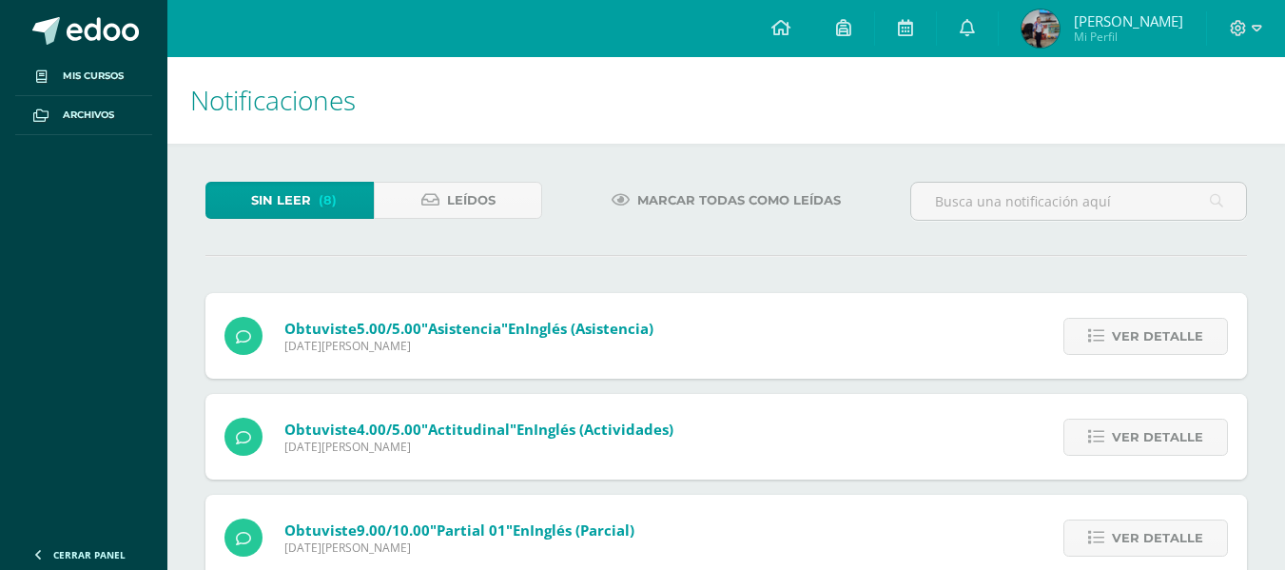
click at [1189, 337] on span "Ver detalle" at bounding box center [1157, 336] width 91 height 35
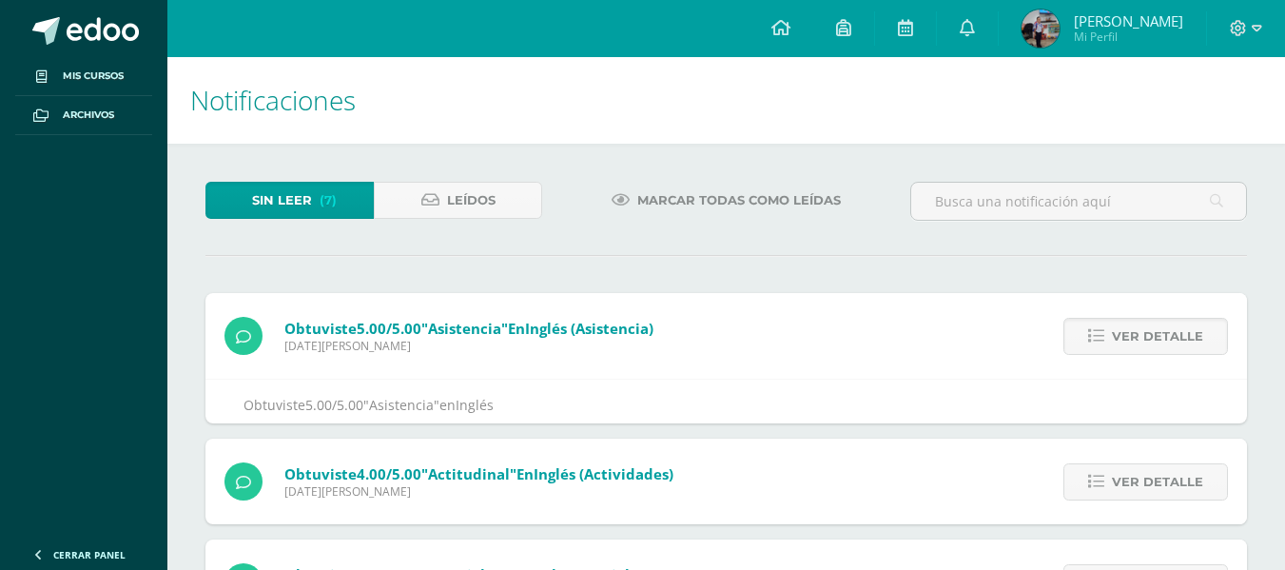
click at [1189, 337] on span "Ver detalle" at bounding box center [1157, 336] width 91 height 35
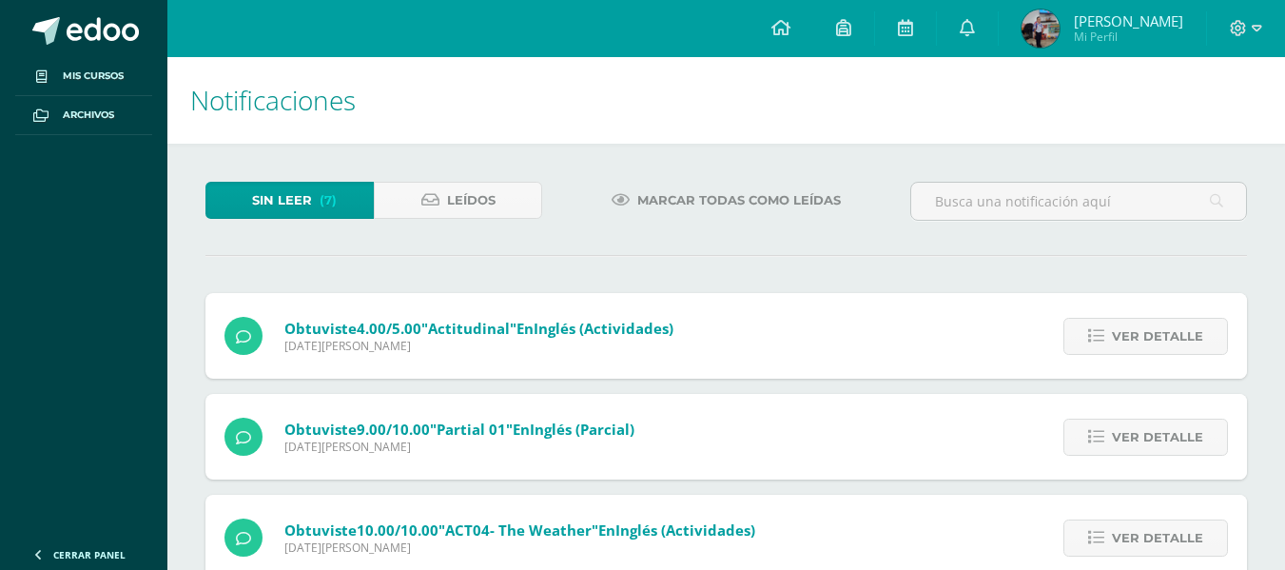
click at [1189, 337] on span "Ver detalle" at bounding box center [1157, 336] width 91 height 35
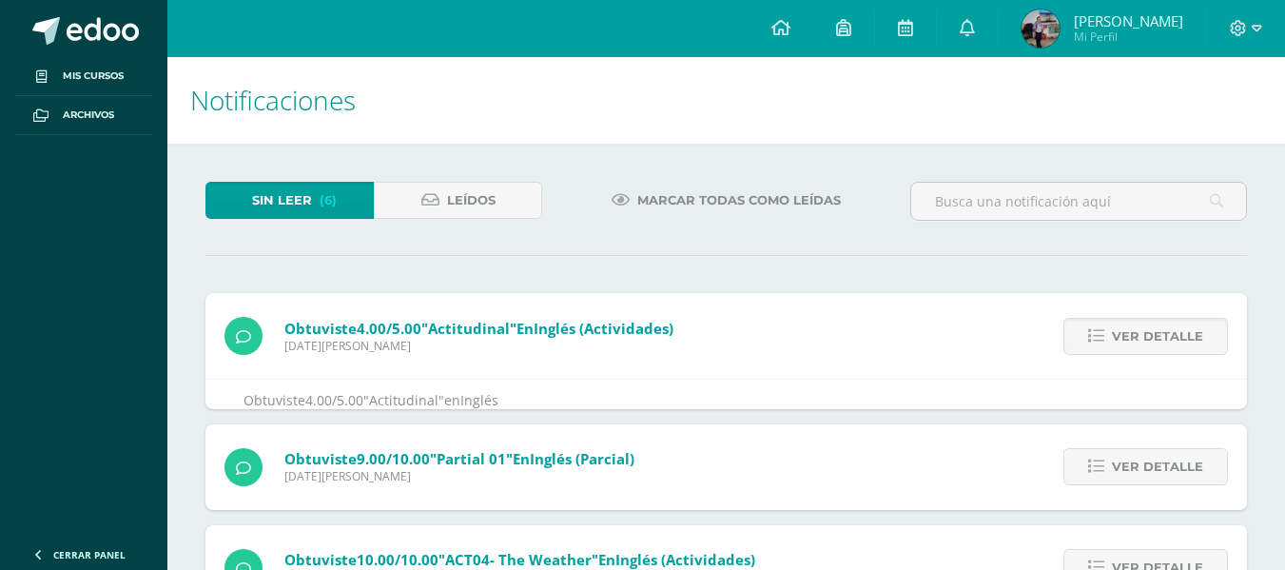
click at [1189, 337] on span "Ver detalle" at bounding box center [1157, 336] width 91 height 35
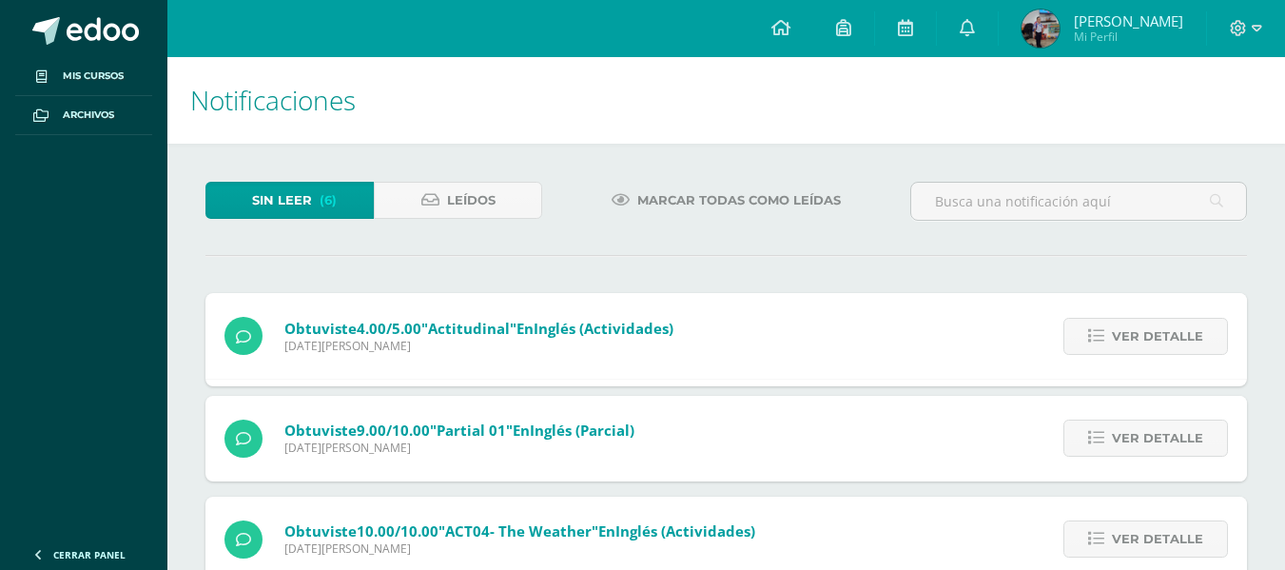
click at [1189, 337] on span "Ver detalle" at bounding box center [1157, 336] width 91 height 35
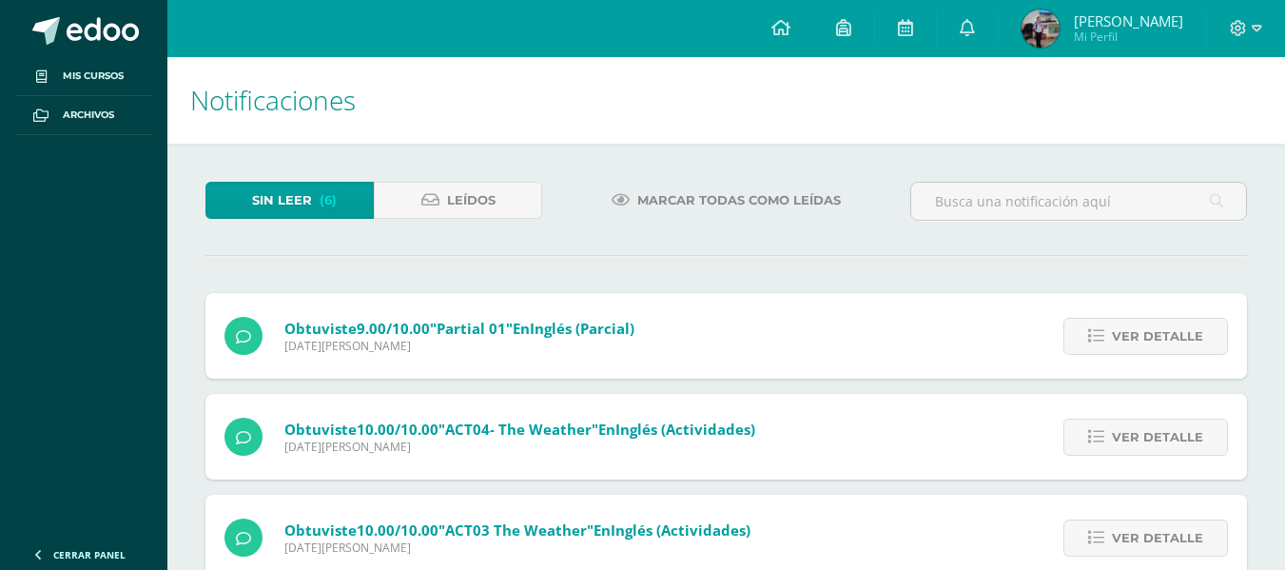
click at [1189, 337] on span "Ver detalle" at bounding box center [1157, 336] width 91 height 35
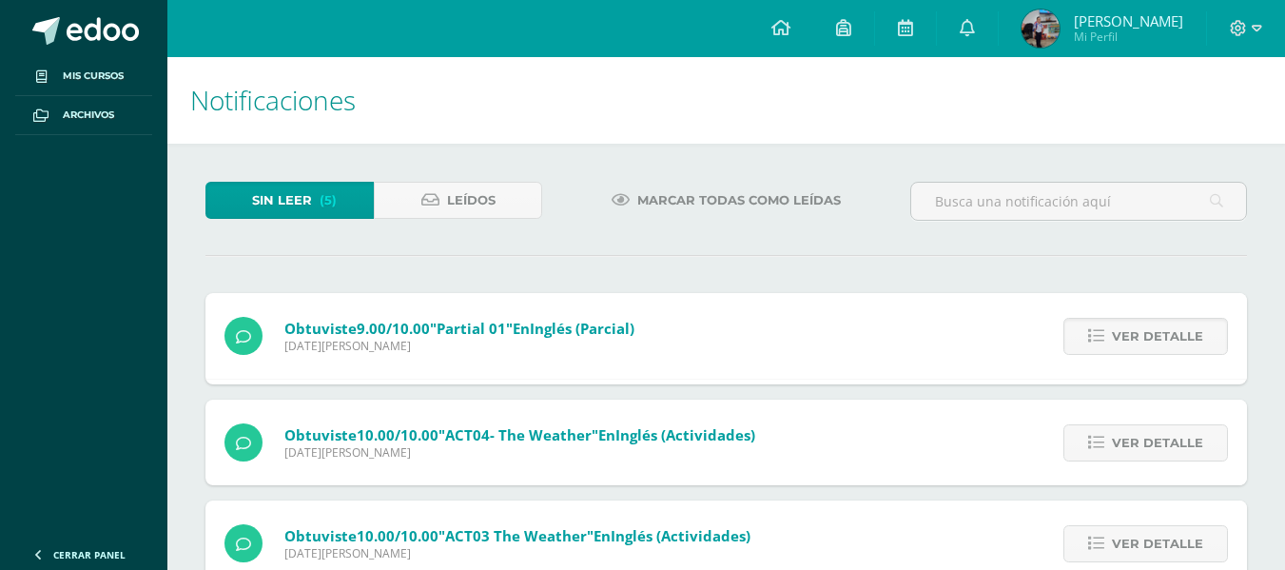
click at [1189, 337] on span "Ver detalle" at bounding box center [1157, 336] width 91 height 35
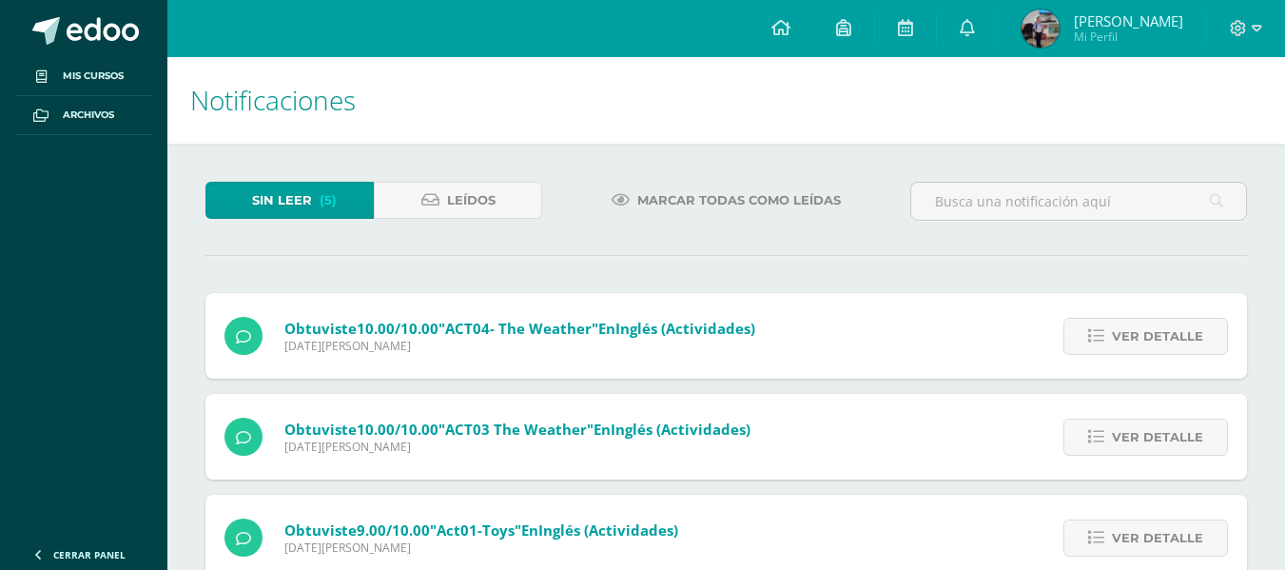
click at [1189, 337] on div "Obtuviste 9.00/10.00 "Partial 01" en Inglés (Parcial) Jueves 07 de Agosto de 20…" at bounding box center [725, 468] width 1041 height 351
click at [1189, 337] on span "Ver detalle" at bounding box center [1157, 336] width 91 height 35
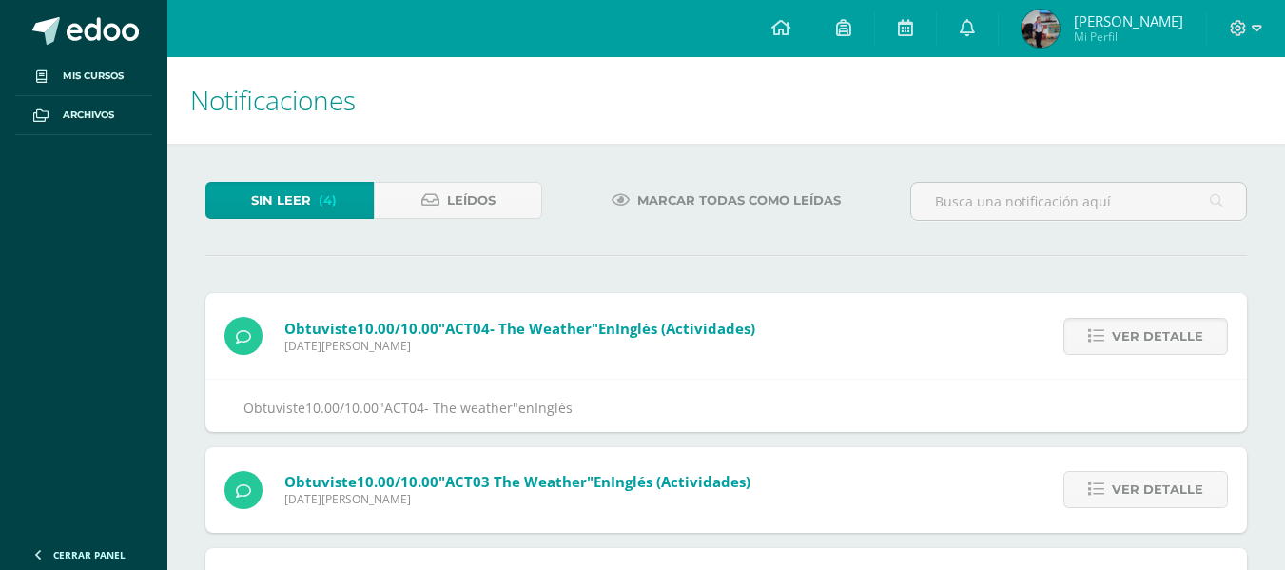
click at [1189, 337] on span "Ver detalle" at bounding box center [1157, 336] width 91 height 35
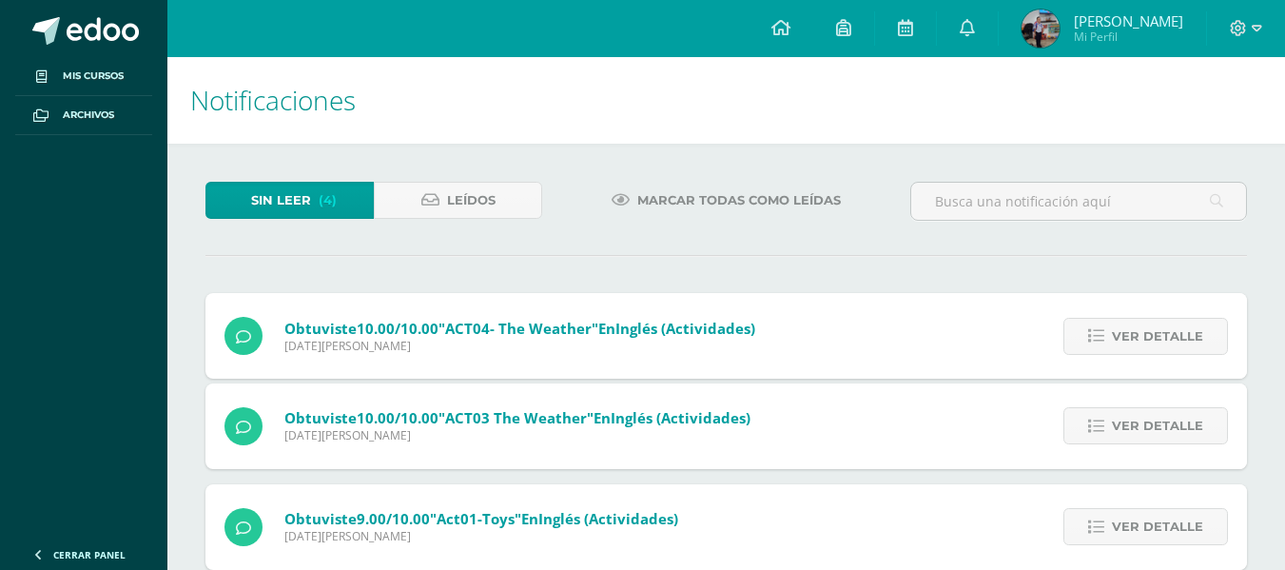
click at [1189, 337] on div "Obtuviste 10.00/10.00 "ACT04- The weather" en Inglés (Actividades) Jueves 07 de…" at bounding box center [725, 463] width 1041 height 340
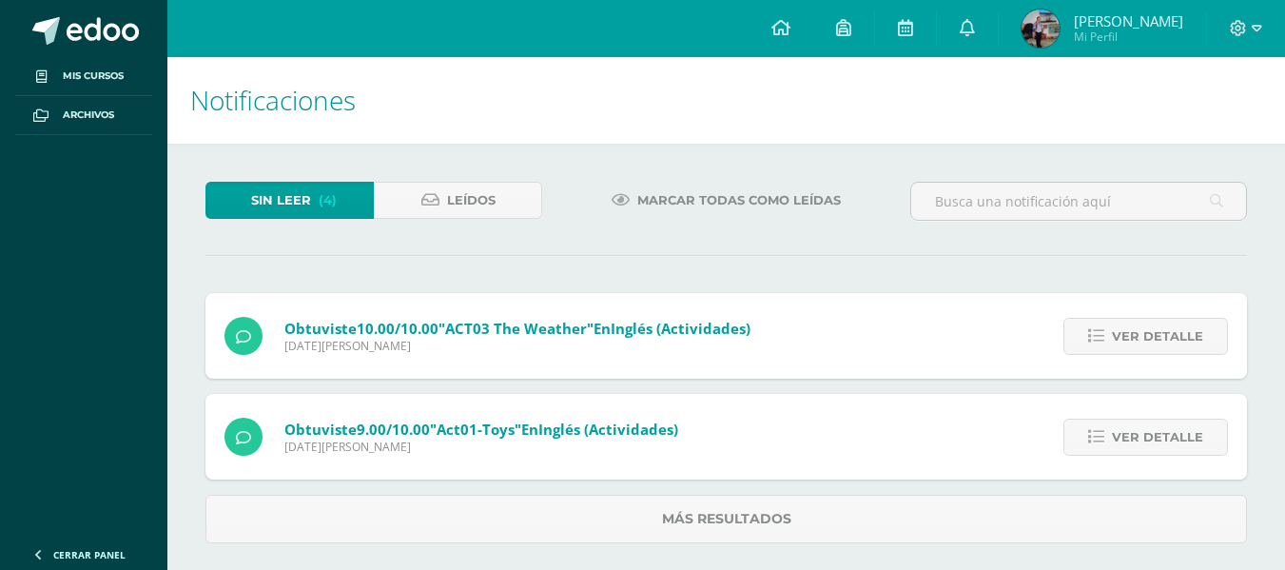
click at [1189, 337] on span "Ver detalle" at bounding box center [1157, 336] width 91 height 35
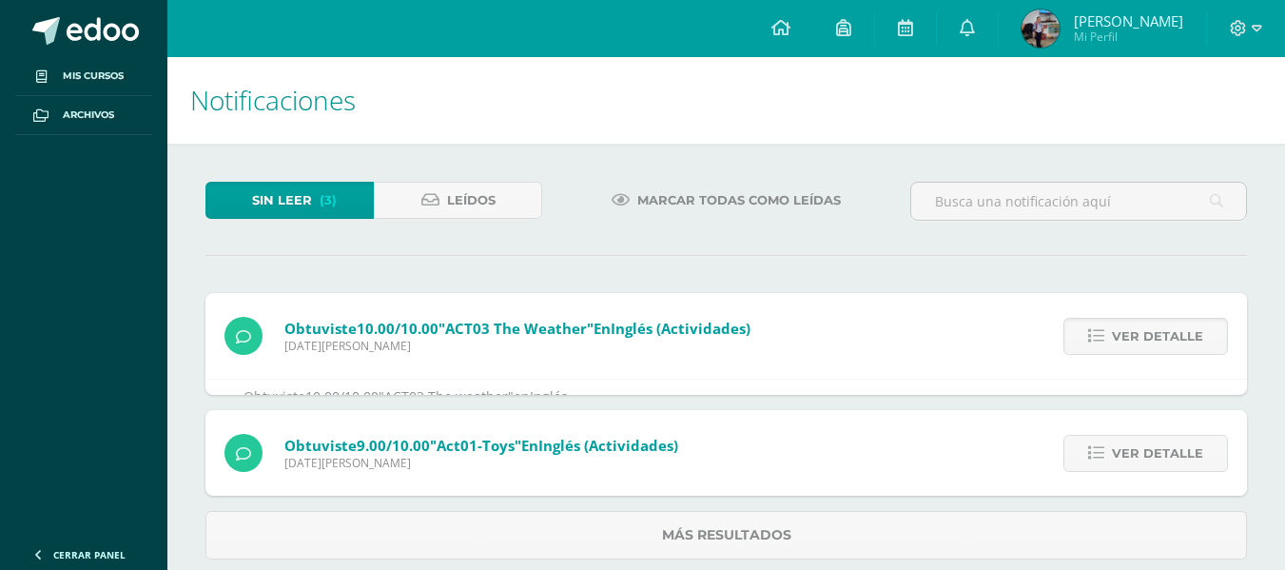
click at [1189, 337] on span "Ver detalle" at bounding box center [1157, 336] width 91 height 35
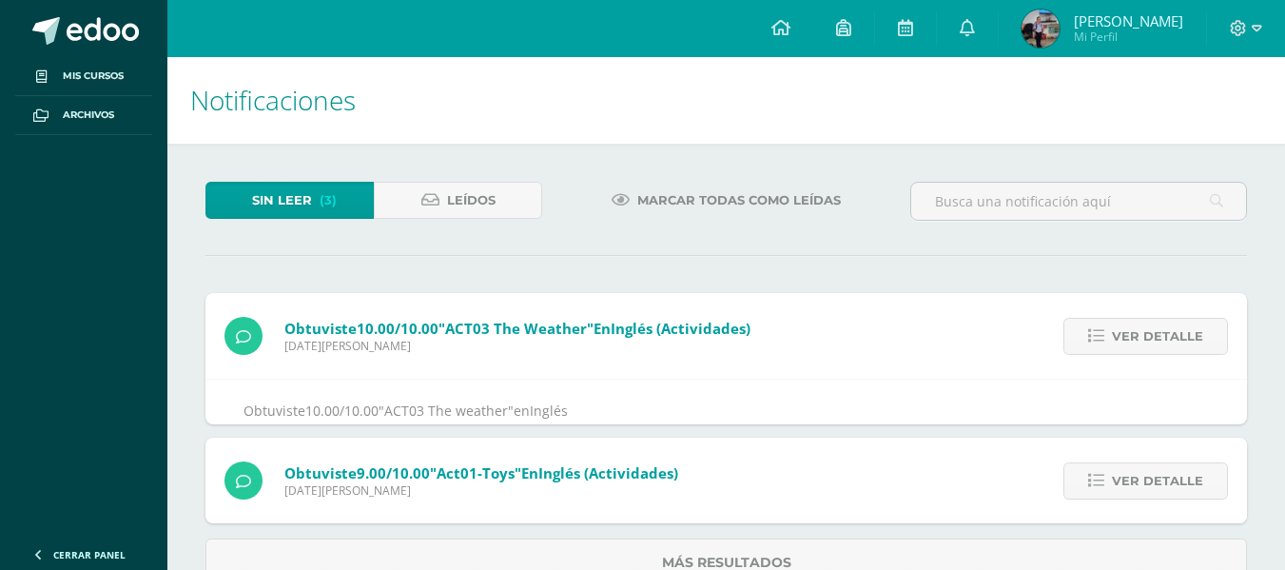
click at [1189, 337] on div "Obtuviste 10.00/10.00 "ACT03 The weather" en Inglés (Actividades) Jueves 07 de …" at bounding box center [725, 440] width 1041 height 294
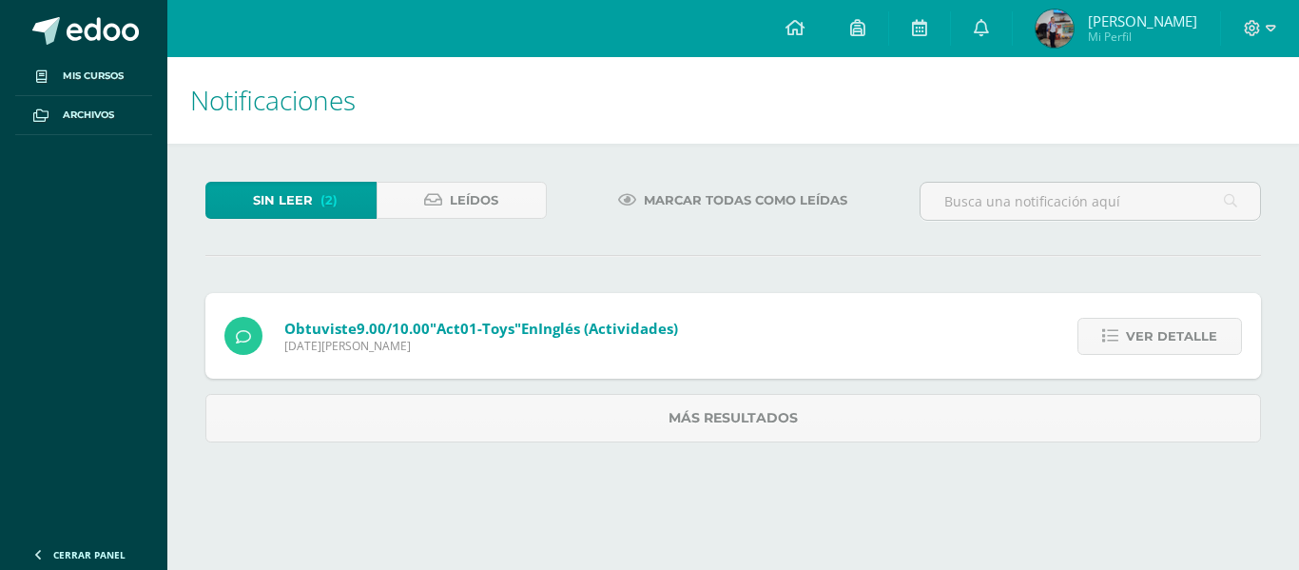
click at [1189, 337] on span "Ver detalle" at bounding box center [1171, 336] width 91 height 35
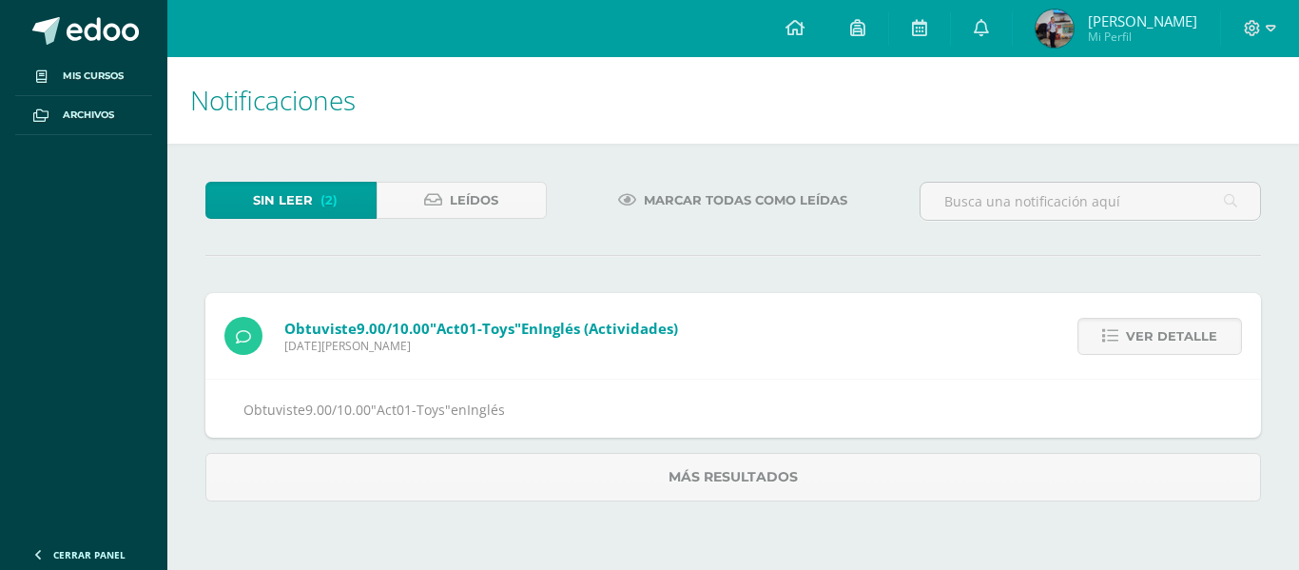
click at [1189, 337] on span "Ver detalle" at bounding box center [1171, 336] width 91 height 35
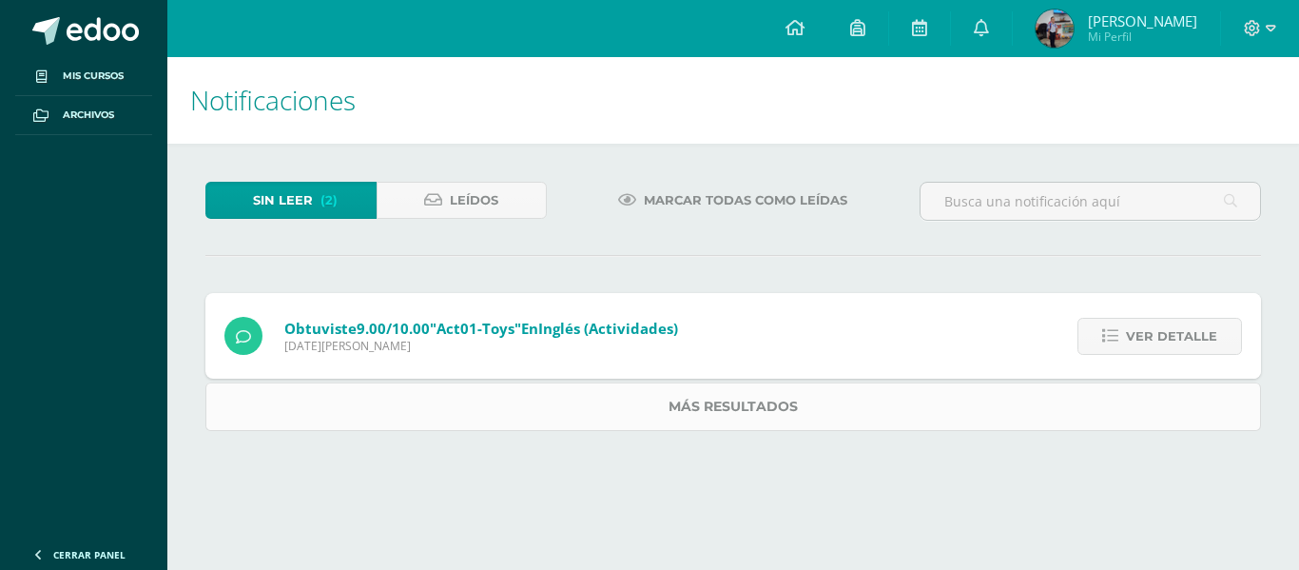
drag, startPoint x: 0, startPoint y: 0, endPoint x: 1189, endPoint y: 337, distance: 1235.3
click at [1189, 337] on div "Obtuviste 9.00/10.00 "Act01-Toys" en Inglés (Actividades) Jueves 07 de Agosto d…" at bounding box center [732, 362] width 1055 height 138
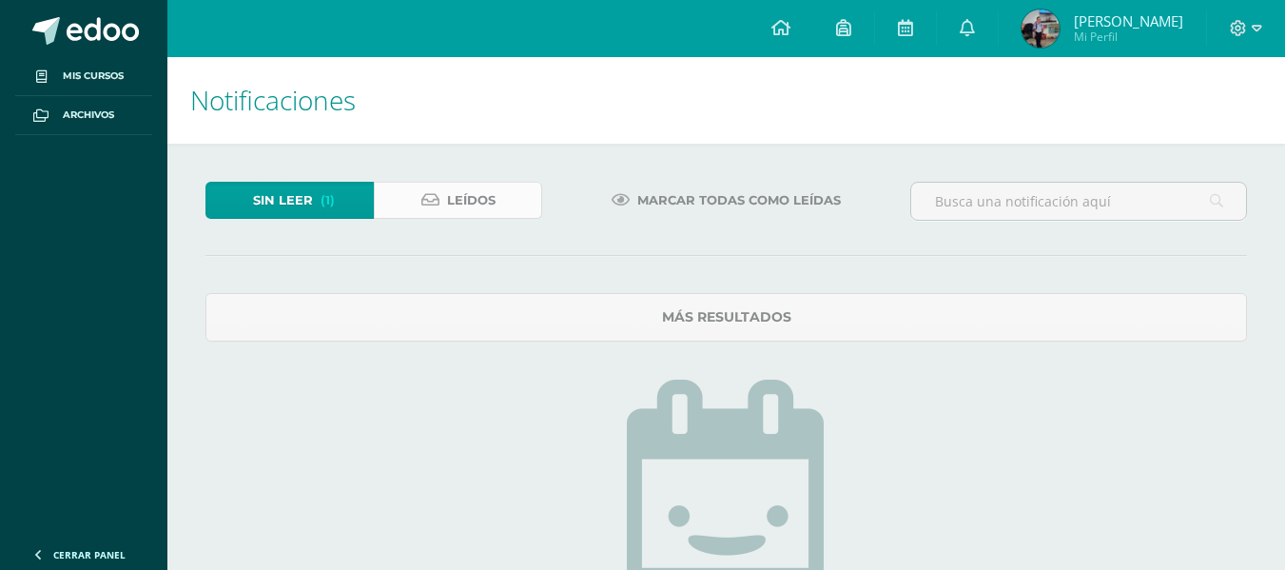
click at [404, 187] on link "Leídos" at bounding box center [458, 200] width 168 height 37
